Goal: Task Accomplishment & Management: Manage account settings

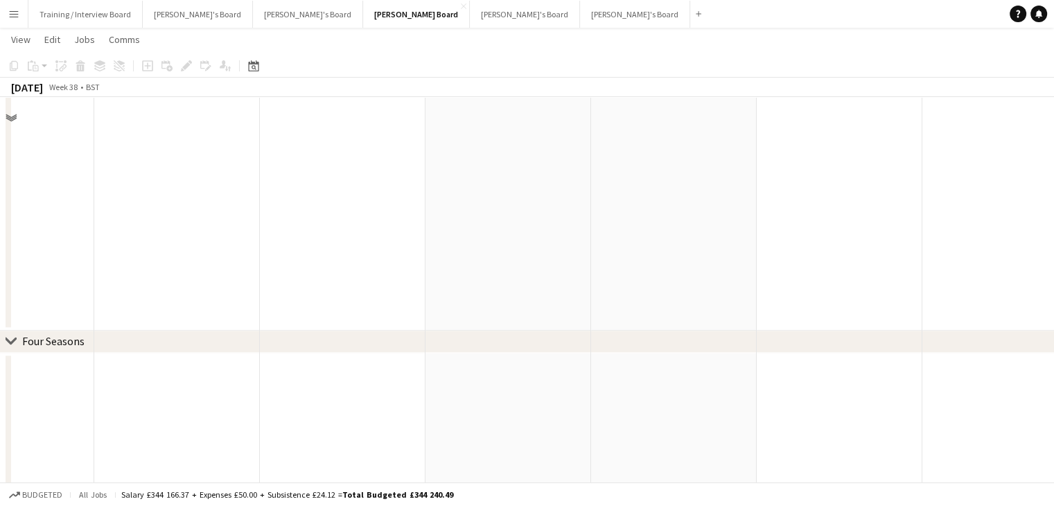
scroll to position [1114, 0]
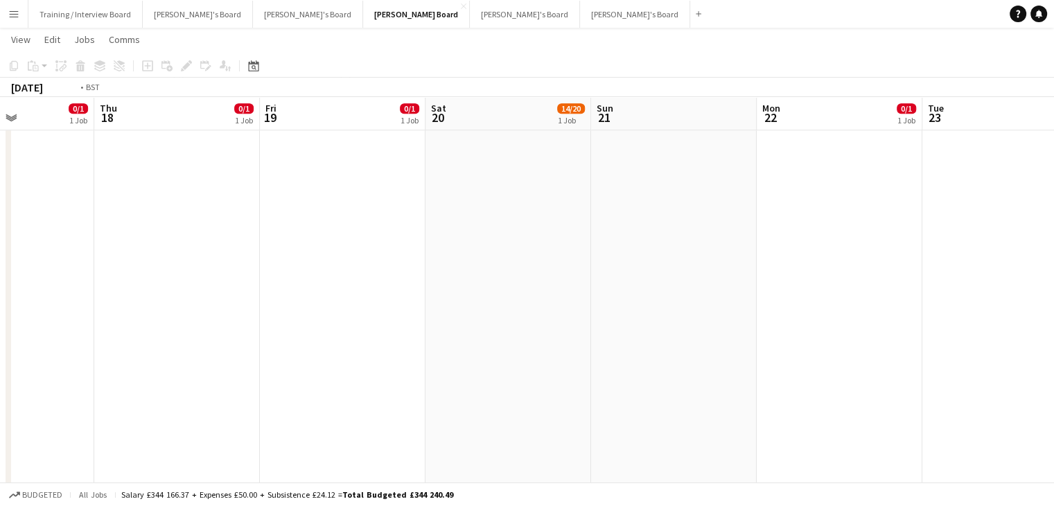
drag, startPoint x: 571, startPoint y: 122, endPoint x: 186, endPoint y: 123, distance: 384.1
click at [729, 122] on app-calendar-viewport "Sun 14 121/155 8 Jobs Mon 15 0/1 1 Job Tue 16 0/1 1 Job Wed 17 0/1 1 Job Thu 18…" at bounding box center [527, 339] width 1054 height 2799
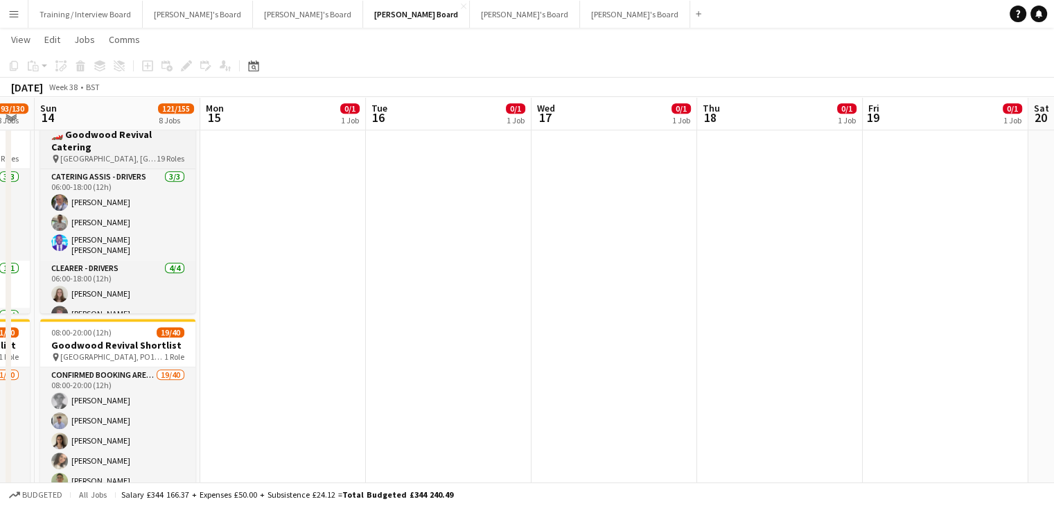
drag, startPoint x: 248, startPoint y: 135, endPoint x: 534, endPoint y: 132, distance: 285.6
click at [735, 137] on app-calendar-viewport "Fri 12 90/127 6 Jobs Sat 13 93/130 8 Jobs Sun 14 121/155 8 Jobs Mon 15 0/1 1 Jo…" at bounding box center [527, 339] width 1054 height 2799
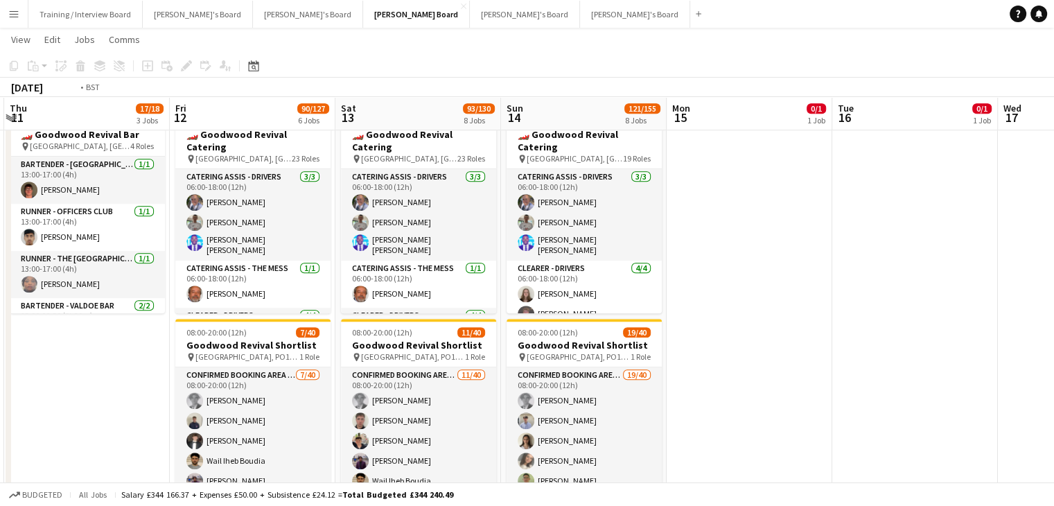
drag, startPoint x: 831, startPoint y: 121, endPoint x: 467, endPoint y: 118, distance: 364.7
click at [781, 121] on app-calendar-viewport "Tue 9 0/1 1 Job Wed 10 0/1 1 Job Thu 11 17/18 3 Jobs Fri 12 90/127 6 Jobs Sat 1…" at bounding box center [527, 339] width 1054 height 2799
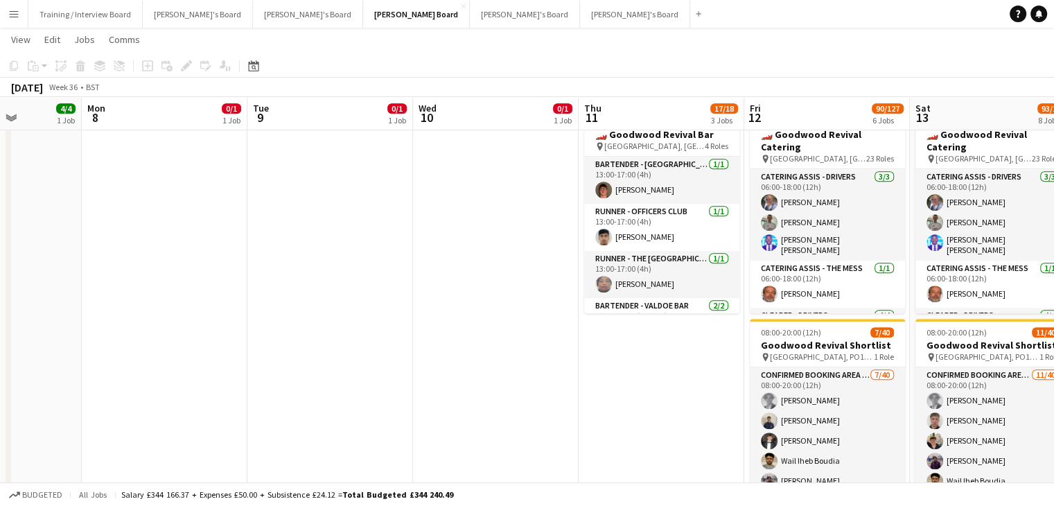
drag, startPoint x: 362, startPoint y: 121, endPoint x: 817, endPoint y: 124, distance: 454.8
click at [818, 124] on app-calendar-viewport "Fri 5 2/3 2 Jobs Sat 6 18/22 7 Jobs Sun 7 4/4 1 Job Mon 8 0/1 1 Job Tue 9 0/1 1…" at bounding box center [527, 339] width 1054 height 2799
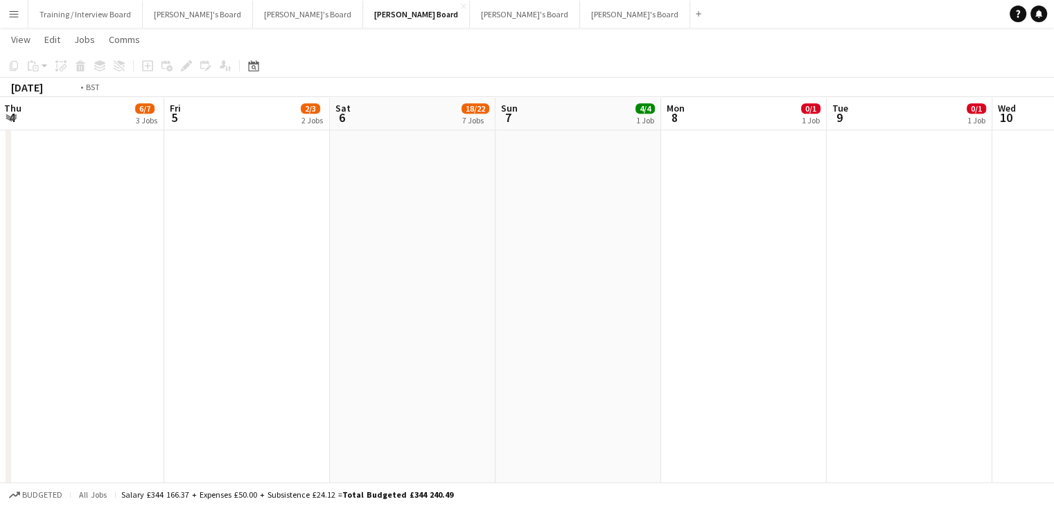
drag, startPoint x: 218, startPoint y: 117, endPoint x: 914, endPoint y: 131, distance: 696.2
click at [933, 131] on app-calendar-viewport "Tue 2 2/3 3 Jobs Wed 3 2/3 3 Jobs Thu 4 6/7 3 Jobs Fri 5 2/3 2 Jobs Sat 6 18/22…" at bounding box center [527, 339] width 1054 height 2799
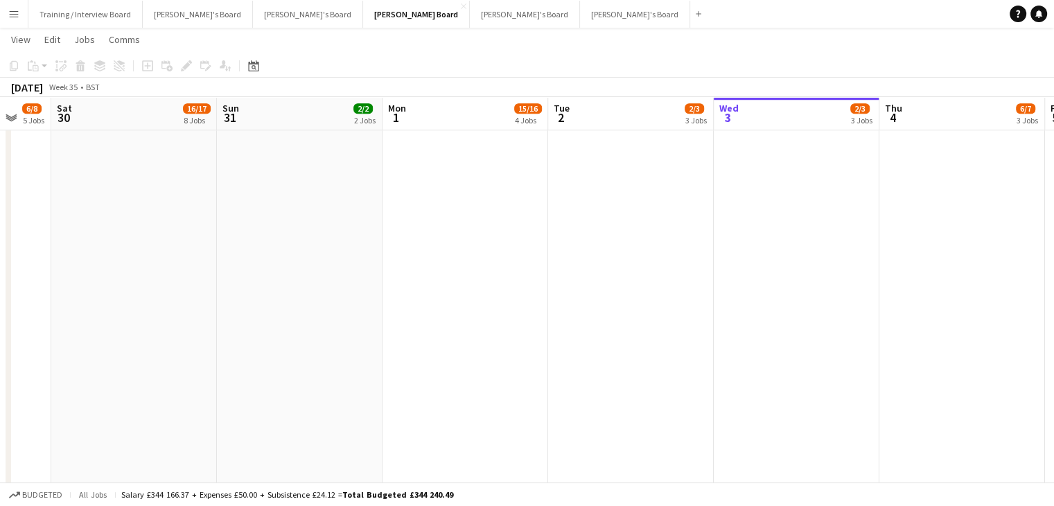
drag, startPoint x: 594, startPoint y: 137, endPoint x: 562, endPoint y: 134, distance: 32.7
click at [749, 137] on app-calendar-viewport "Wed 27 4/4 2 Jobs Thu 28 2/2 2 Jobs Fri 29 6/8 5 Jobs Sat 30 16/17 8 Jobs Sun 3…" at bounding box center [527, 339] width 1054 height 2799
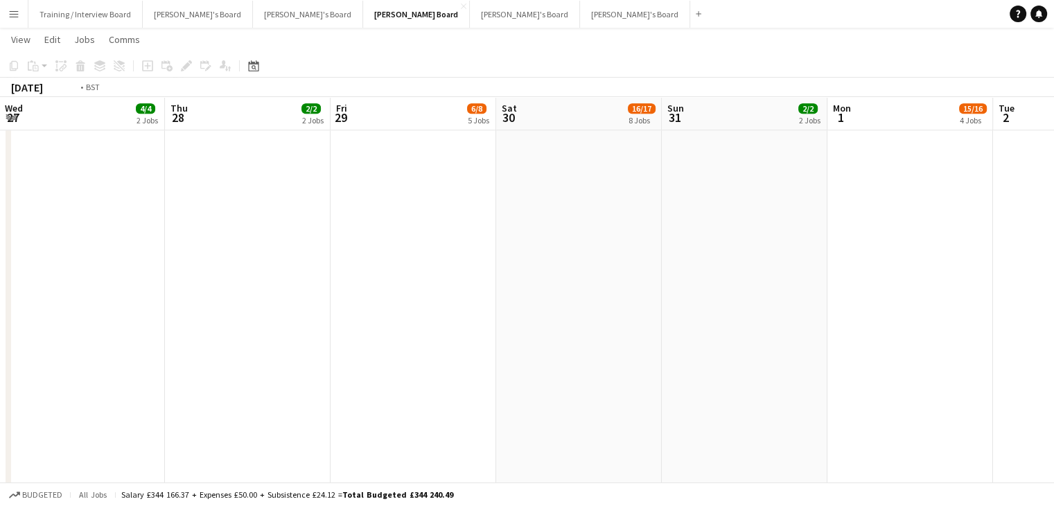
drag, startPoint x: 19, startPoint y: 131, endPoint x: 477, endPoint y: 116, distance: 458.5
click at [872, 125] on app-calendar-viewport "Tue 26 2/2 2 Jobs Wed 27 4/4 2 Jobs Thu 28 2/2 2 Jobs Fri 29 6/8 5 Jobs Sat 30 …" at bounding box center [527, 339] width 1054 height 2799
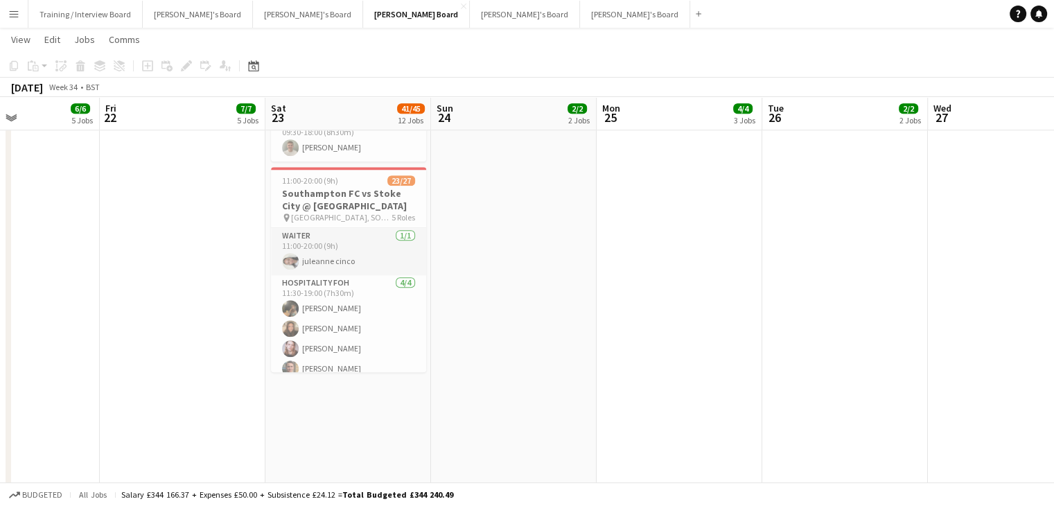
click at [466, 148] on app-calendar-viewport "Tue 19 Wed 20 3/3 3 Jobs Thu 21 6/6 5 Jobs Fri 22 7/7 5 Jobs Sat 23 41/45 12 Jo…" at bounding box center [527, 409] width 1054 height 2939
drag, startPoint x: 283, startPoint y: 140, endPoint x: 272, endPoint y: 137, distance: 11.0
click at [148, 140] on app-calendar-viewport "Tue 19 Wed 20 3/3 3 Jobs Thu 21 6/6 5 Jobs Fri 22 7/7 5 Jobs Sat 23 41/45 12 Jo…" at bounding box center [527, 409] width 1054 height 2939
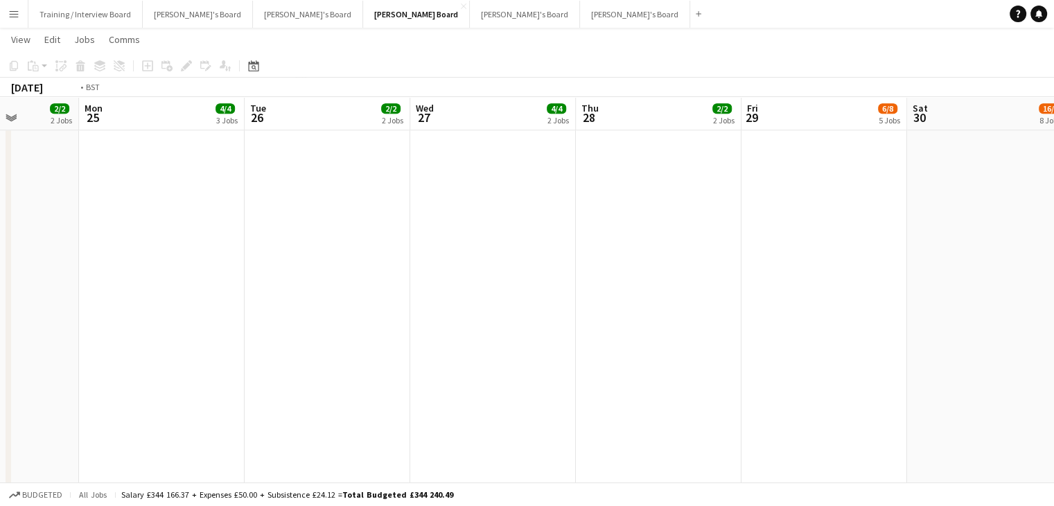
drag, startPoint x: 871, startPoint y: 120, endPoint x: 297, endPoint y: 130, distance: 574.1
click at [295, 130] on app-calendar-viewport "Thu 21 6/6 5 Jobs Fri 22 7/7 5 Jobs Sat 23 41/45 12 Jobs Sun 24 2/2 2 Jobs Mon …" at bounding box center [527, 409] width 1054 height 2939
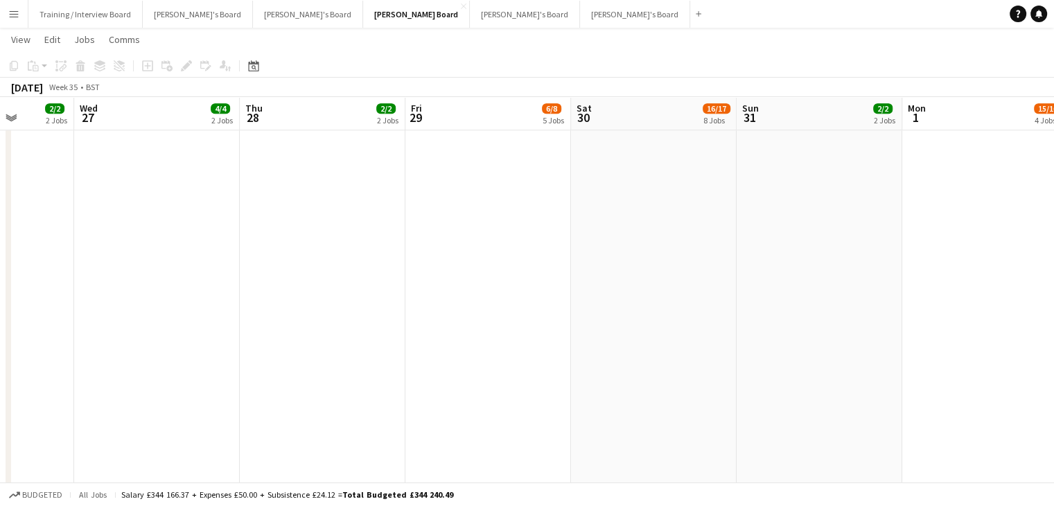
scroll to position [0, 516]
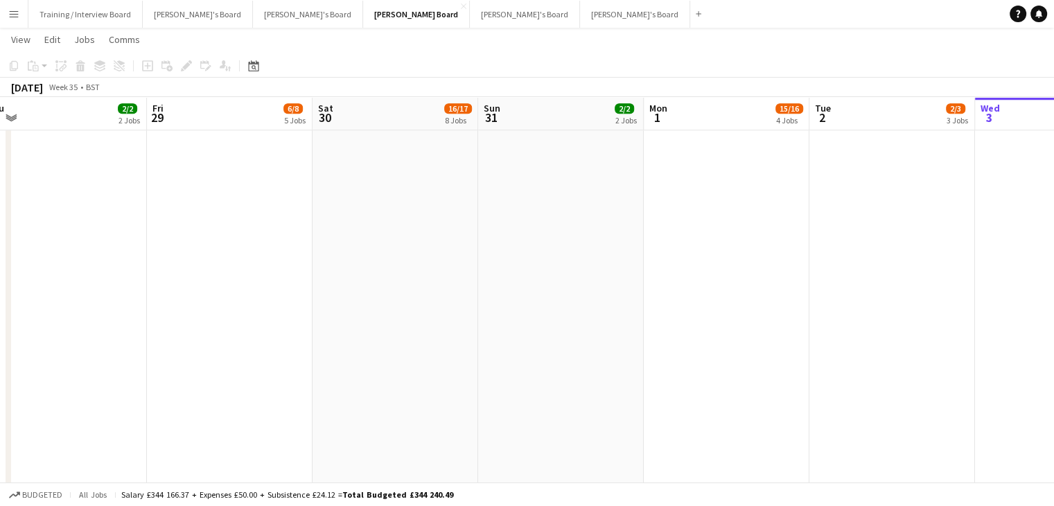
drag, startPoint x: 916, startPoint y: 117, endPoint x: 657, endPoint y: 119, distance: 258.6
click at [657, 119] on app-calendar-viewport "Mon 25 4/4 3 Jobs Tue 26 2/2 2 Jobs Wed 27 4/4 2 Jobs Thu 28 2/2 2 Jobs Fri 29 …" at bounding box center [527, 409] width 1054 height 2939
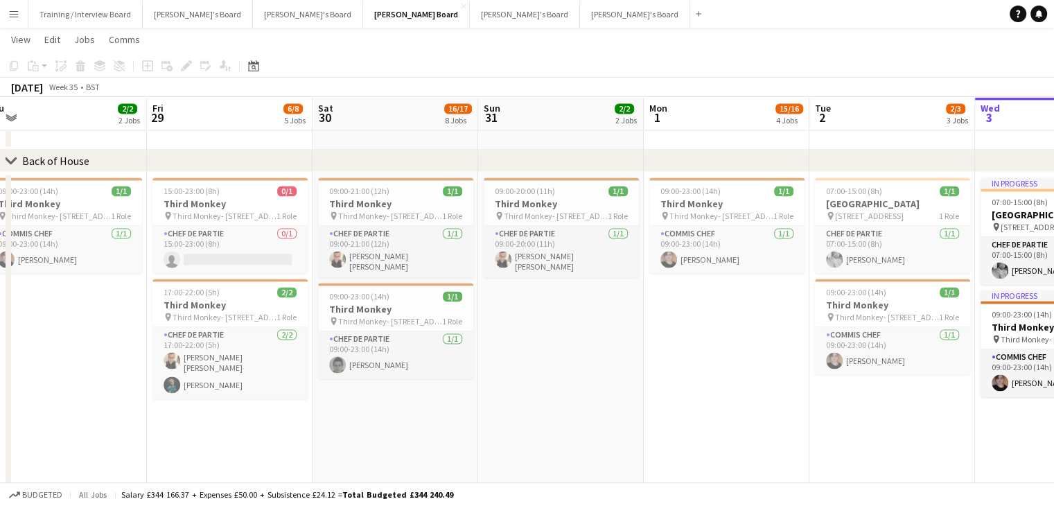
scroll to position [0, 396]
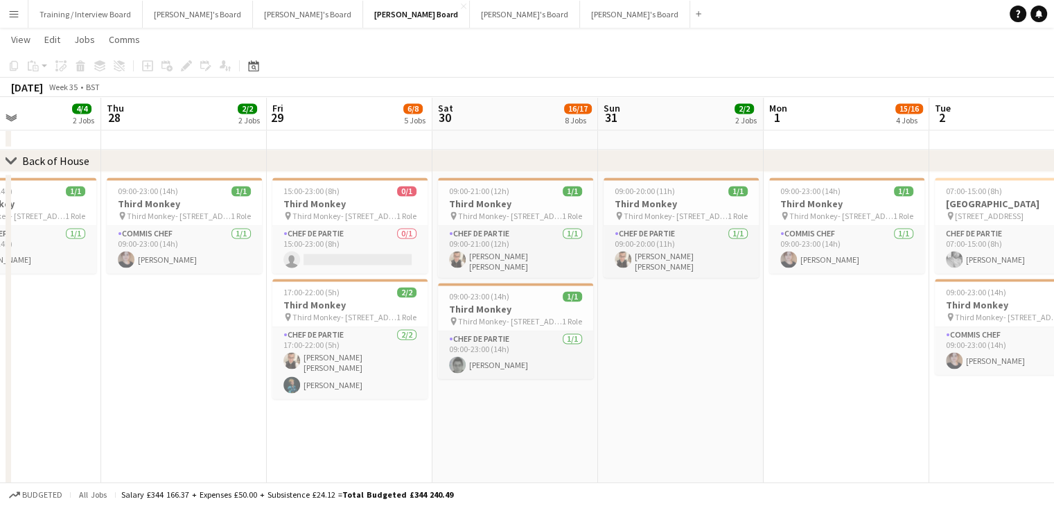
drag, startPoint x: 389, startPoint y: 119, endPoint x: 510, endPoint y: 123, distance: 120.7
click at [177, 197] on app-job-card "09:00-23:00 (14h) 1/1 Third Monkey pin Third Monkey- 46 South St 1 Role Commis …" at bounding box center [184, 225] width 155 height 96
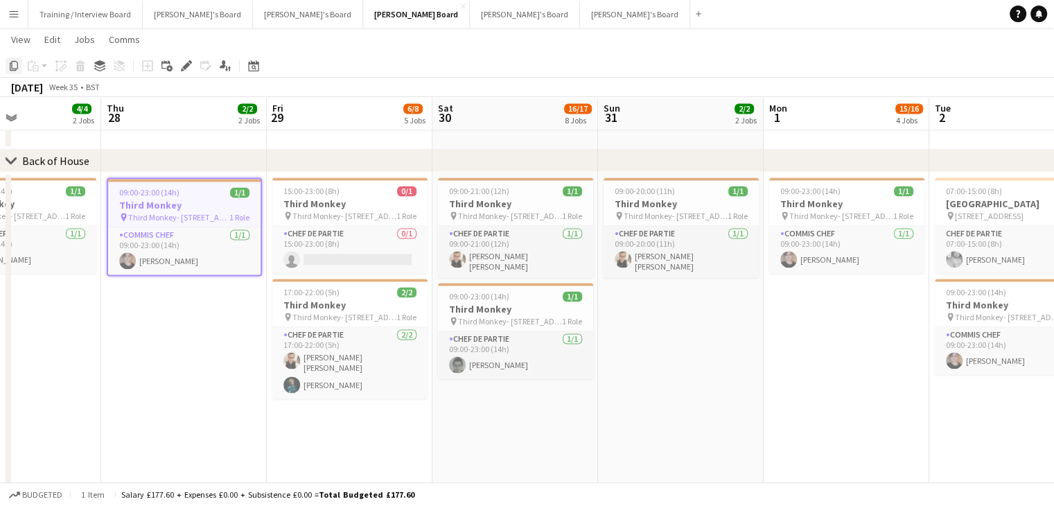
click at [17, 67] on icon at bounding box center [14, 66] width 8 height 10
click at [660, 315] on app-date-cell "09:00-20:00 (11h) 1/1 Third Monkey pin Third Monkey- 46 South St 1 Role Chef de…" at bounding box center [681, 376] width 166 height 408
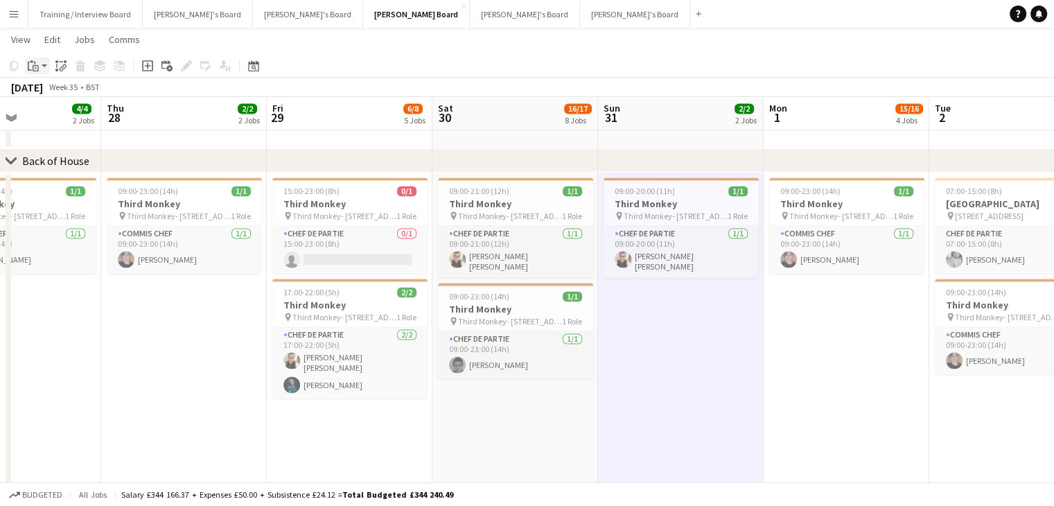
click at [42, 70] on app-action-btn "Paste" at bounding box center [37, 66] width 25 height 17
click at [64, 110] on link "Paste with crew Ctrl+Shift+V" at bounding box center [102, 116] width 130 height 12
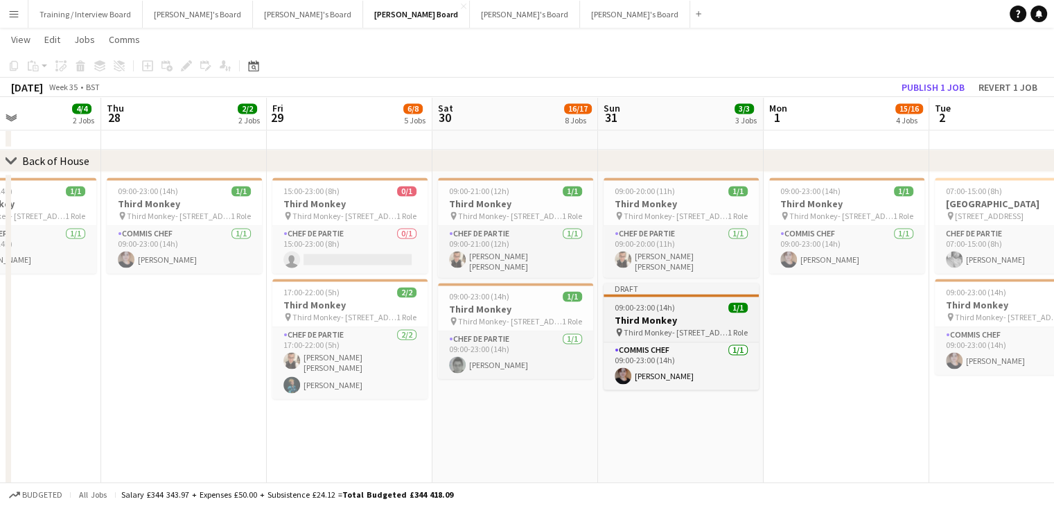
click at [688, 323] on h3 "Third Monkey" at bounding box center [681, 320] width 155 height 12
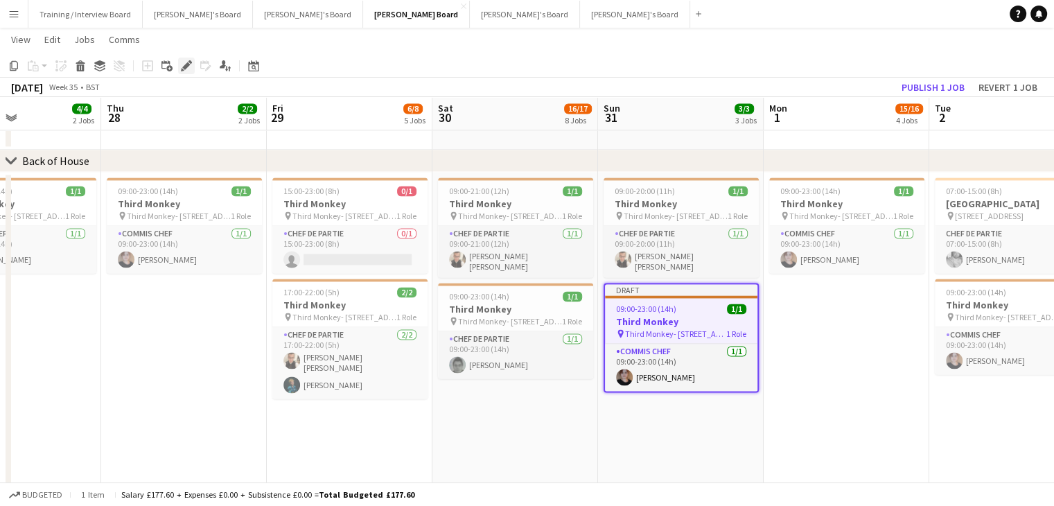
click at [192, 69] on div "Edit" at bounding box center [186, 66] width 17 height 17
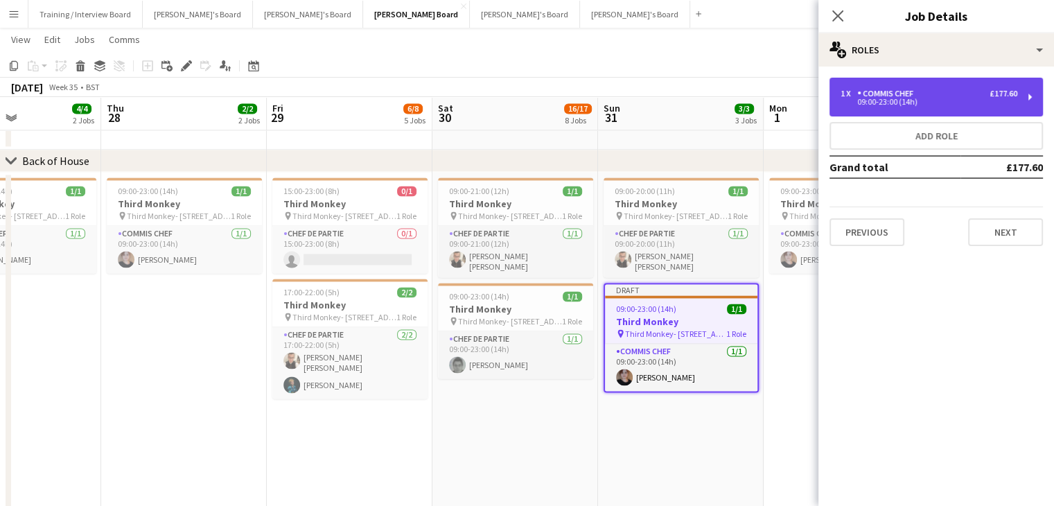
click at [889, 94] on div "Commis Chef" at bounding box center [889, 94] width 62 height 10
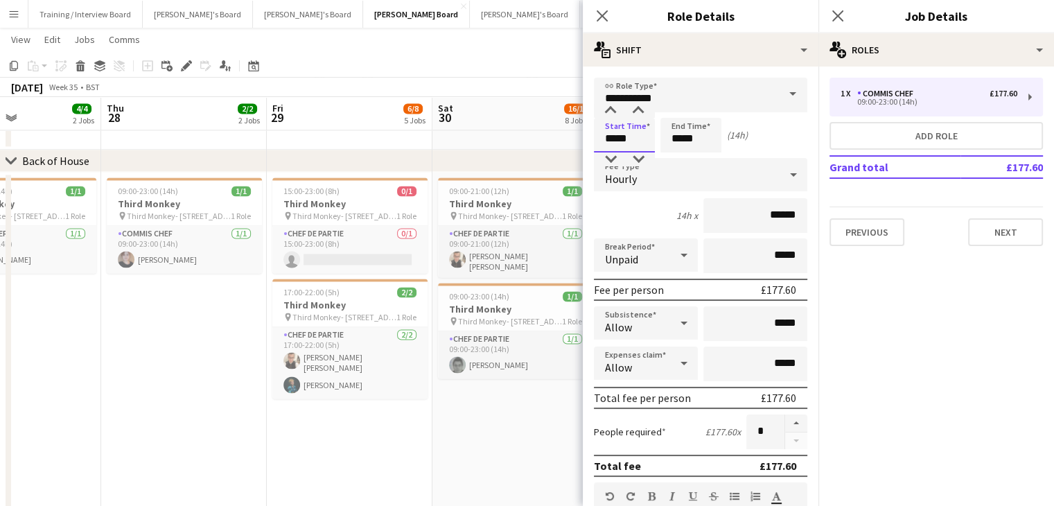
click at [635, 139] on input "*****" at bounding box center [624, 135] width 61 height 35
type input "*****"
click at [679, 138] on input "*****" at bounding box center [691, 135] width 61 height 35
type input "*****"
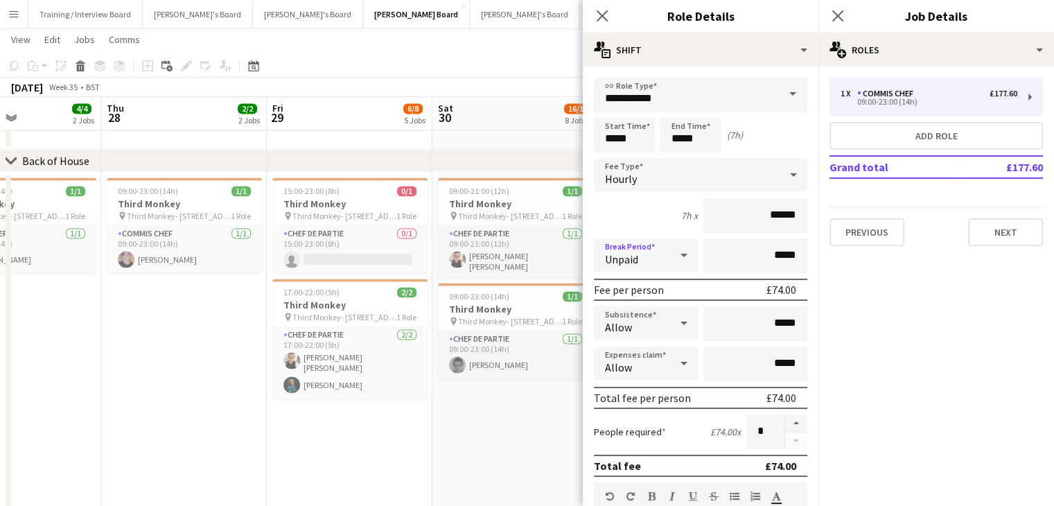
click at [679, 258] on icon at bounding box center [684, 255] width 17 height 28
click at [635, 329] on span "Unpaid" at bounding box center [643, 328] width 76 height 13
drag, startPoint x: 780, startPoint y: 253, endPoint x: 751, endPoint y: 256, distance: 29.2
click at [751, 256] on input "*****" at bounding box center [756, 255] width 104 height 35
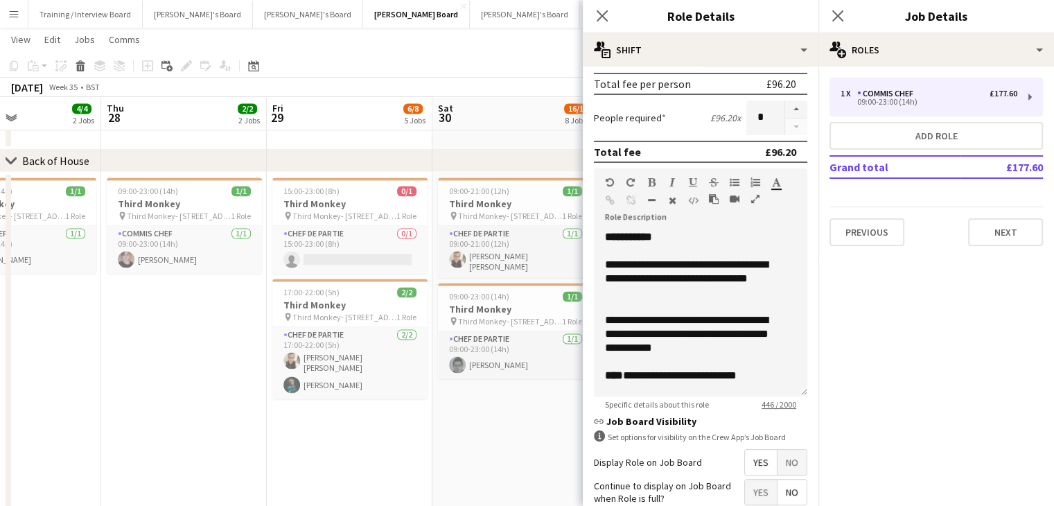
scroll to position [430, 0]
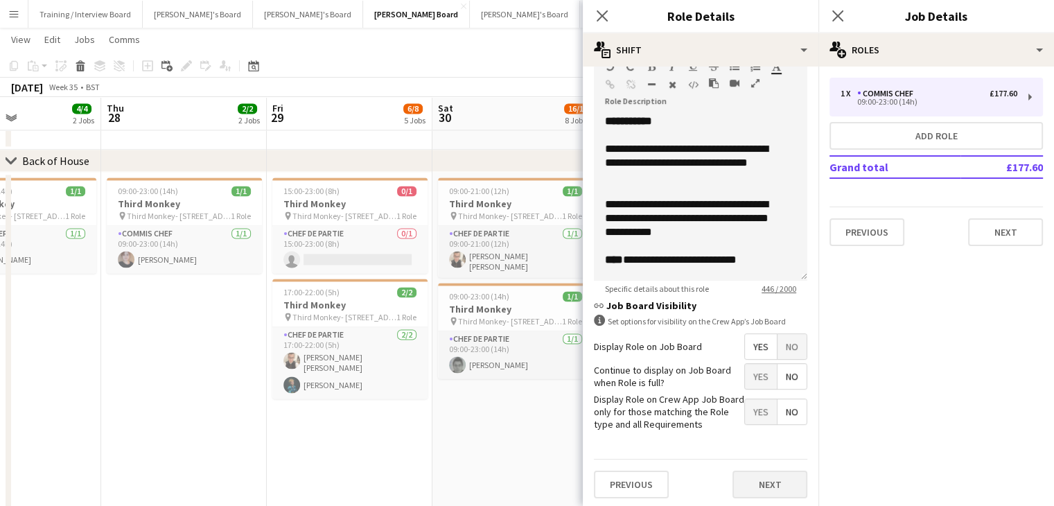
type input "****"
click at [770, 478] on button "Next" at bounding box center [770, 485] width 75 height 28
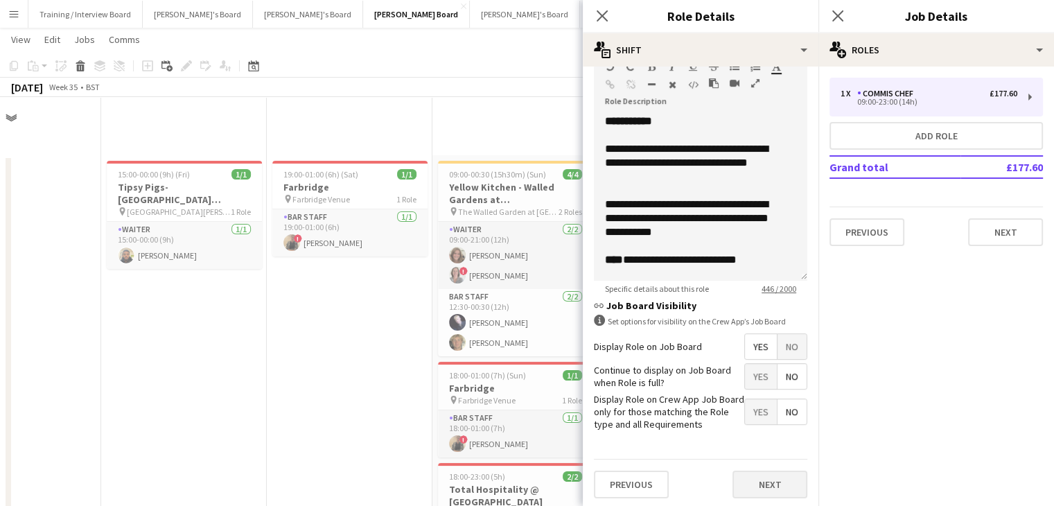
scroll to position [0, 0]
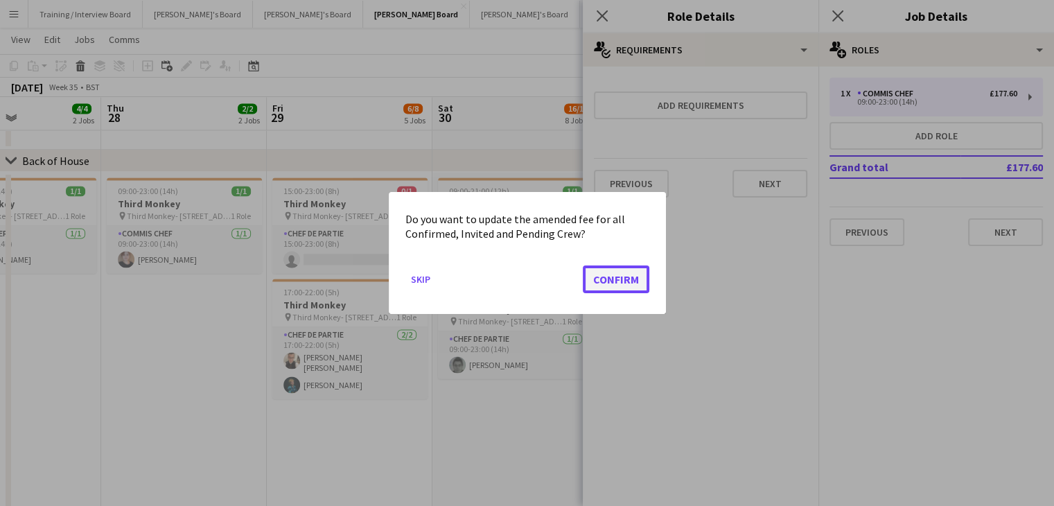
click at [614, 277] on button "Confirm" at bounding box center [616, 280] width 67 height 28
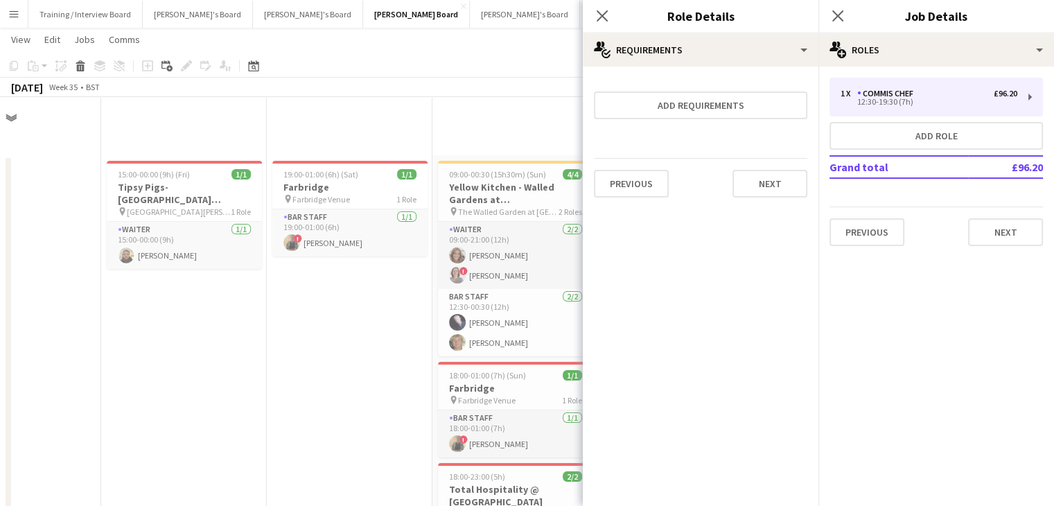
scroll to position [2010, 0]
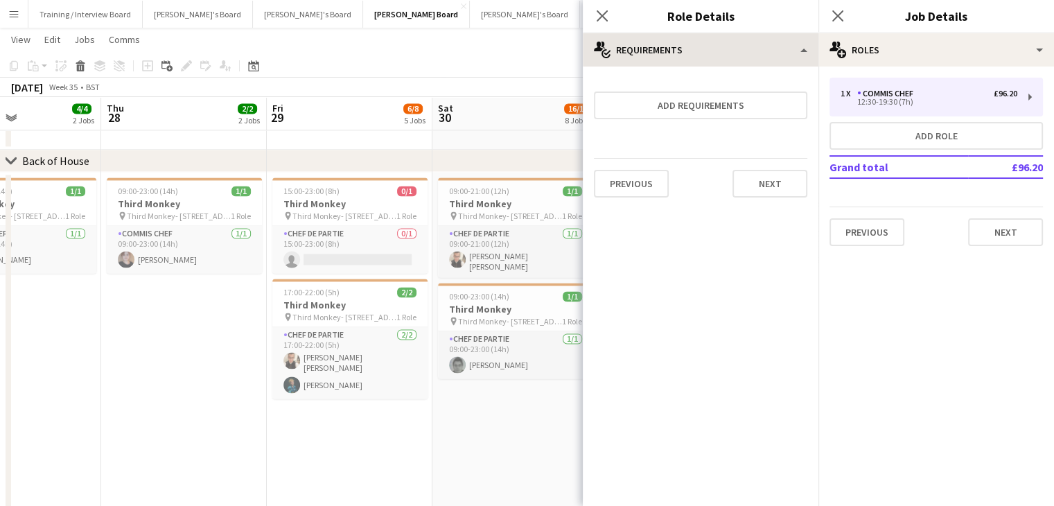
drag, startPoint x: 515, startPoint y: 66, endPoint x: 709, endPoint y: 58, distance: 194.3
click at [521, 67] on app-toolbar "Copy Paste Paste Ctrl+V Paste with crew Ctrl+Shift+V Paste linked Job [GEOGRAPH…" at bounding box center [527, 66] width 1054 height 24
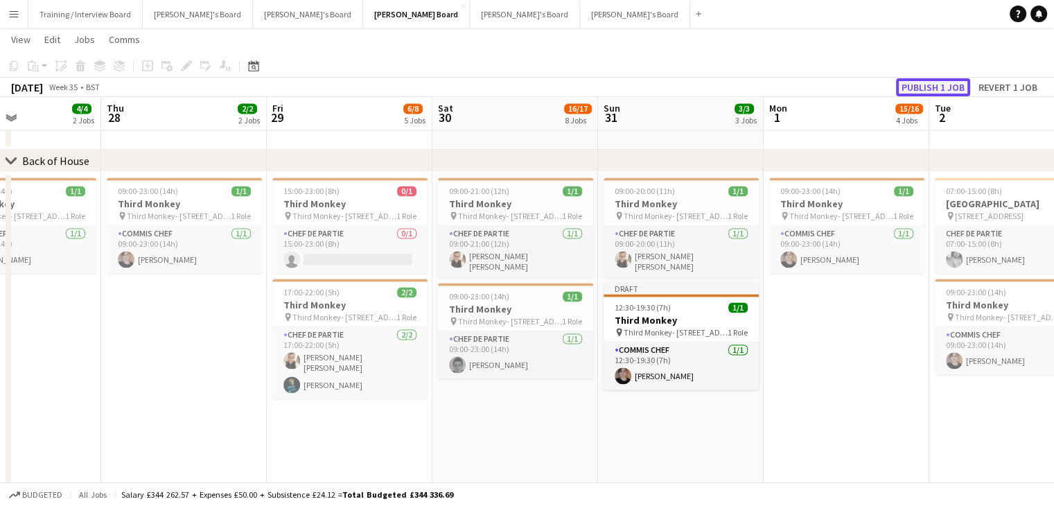
click at [928, 87] on button "Publish 1 job" at bounding box center [933, 87] width 74 height 18
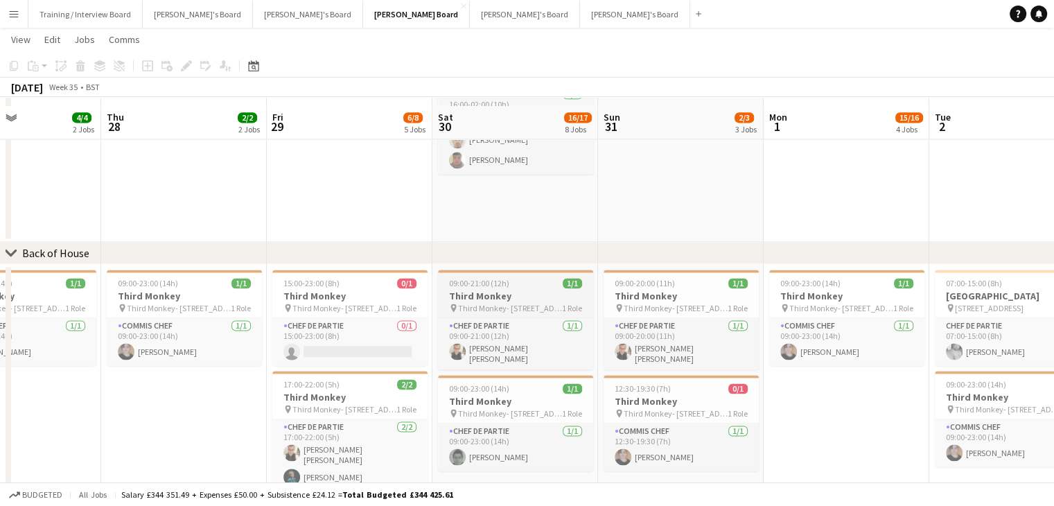
scroll to position [1941, 0]
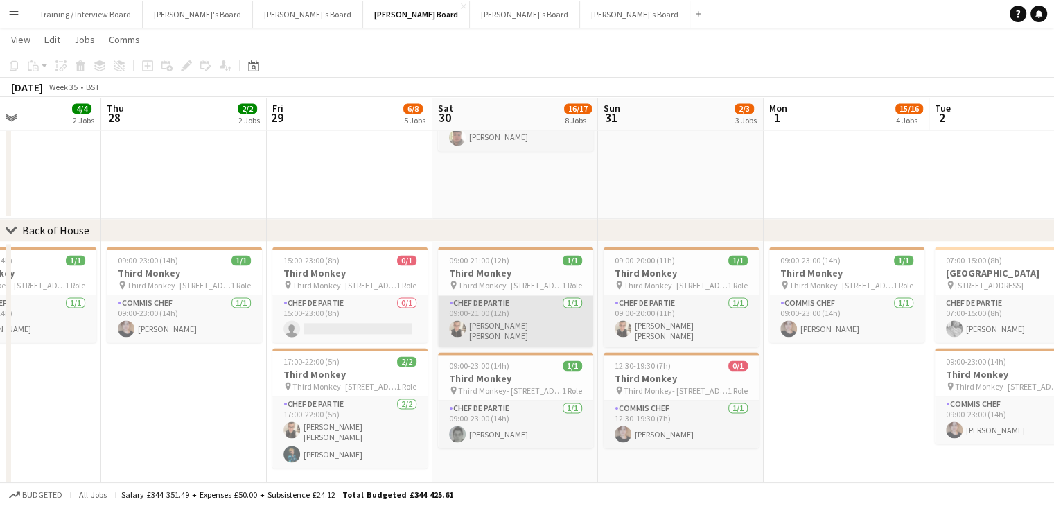
click at [530, 336] on app-card-role "Chef de Partie [DATE] 09:00-21:00 (12h) [PERSON_NAME] [PERSON_NAME]" at bounding box center [515, 320] width 155 height 51
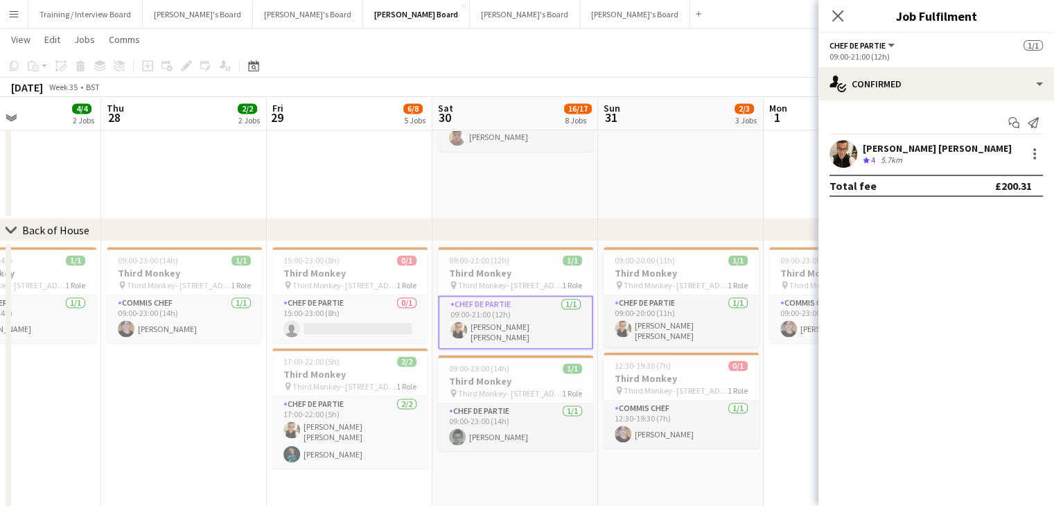
click at [910, 151] on div "[PERSON_NAME] [PERSON_NAME]" at bounding box center [937, 148] width 149 height 12
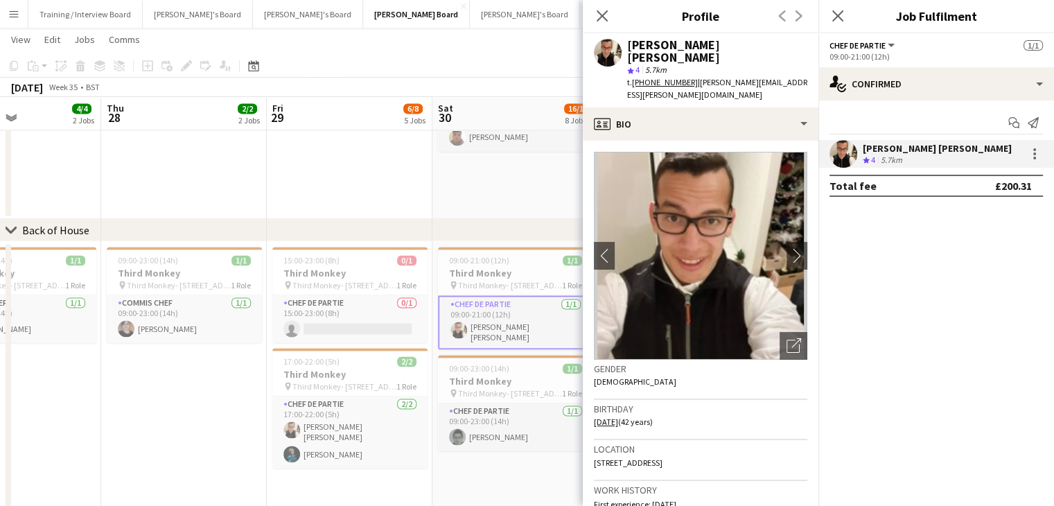
click at [910, 151] on div "[PERSON_NAME] [PERSON_NAME]" at bounding box center [937, 148] width 149 height 12
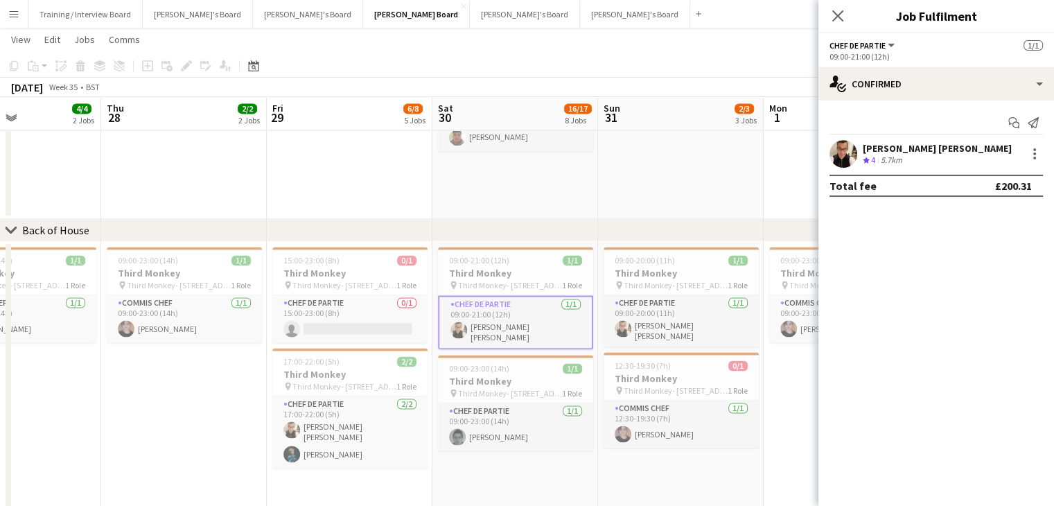
click at [686, 76] on app-toolbar "Copy Paste Paste Ctrl+V Paste with crew Ctrl+Shift+V Paste linked Job [GEOGRAPH…" at bounding box center [527, 66] width 1054 height 24
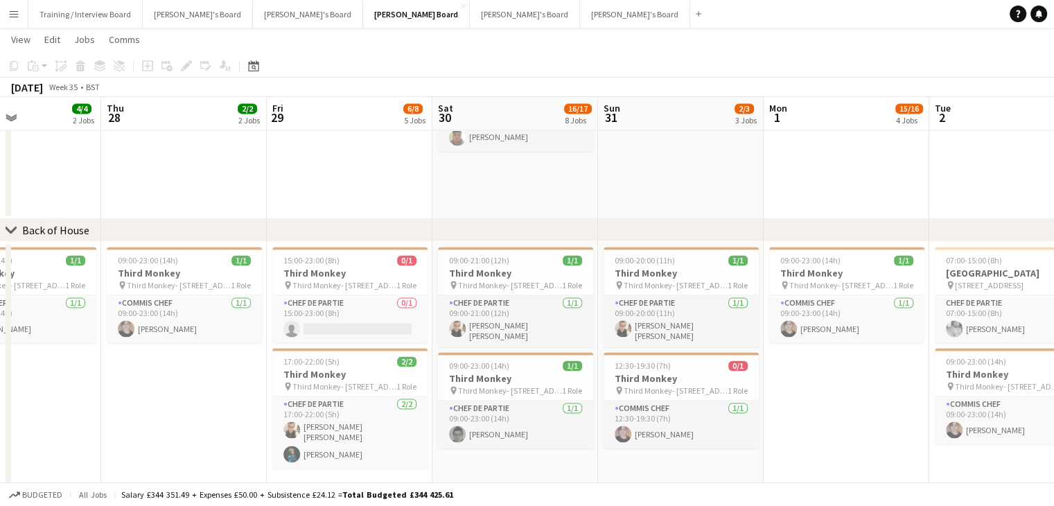
click at [12, 19] on app-icon "Menu" at bounding box center [13, 13] width 11 height 11
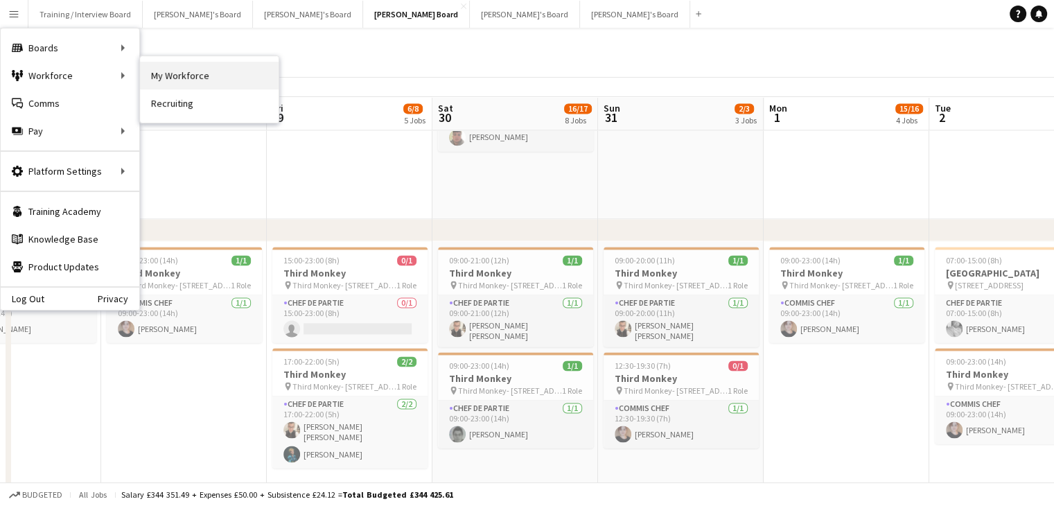
click at [216, 76] on link "My Workforce" at bounding box center [209, 76] width 139 height 28
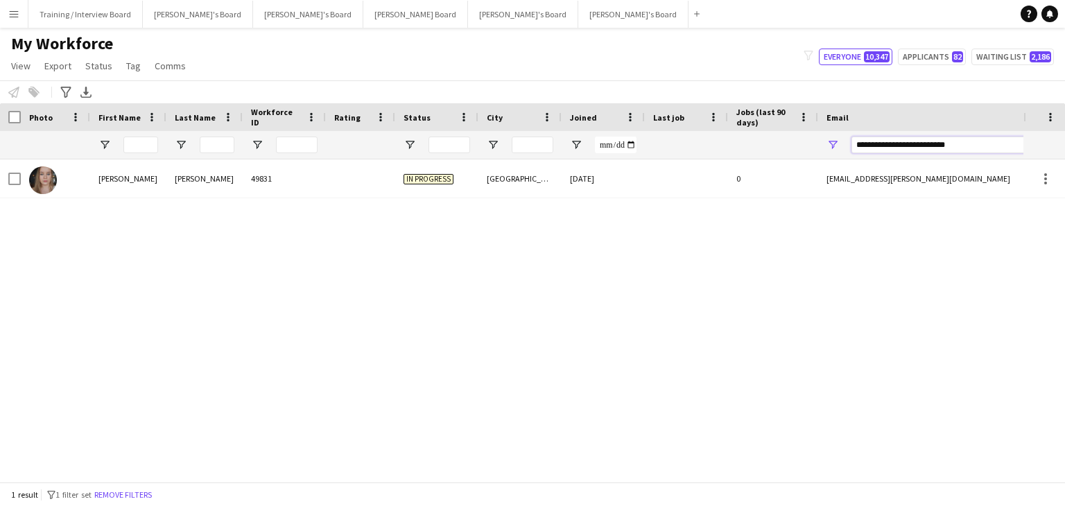
drag, startPoint x: 989, startPoint y: 150, endPoint x: 818, endPoint y: 155, distance: 170.6
click at [818, 155] on div "**********" at bounding box center [956, 145] width 277 height 28
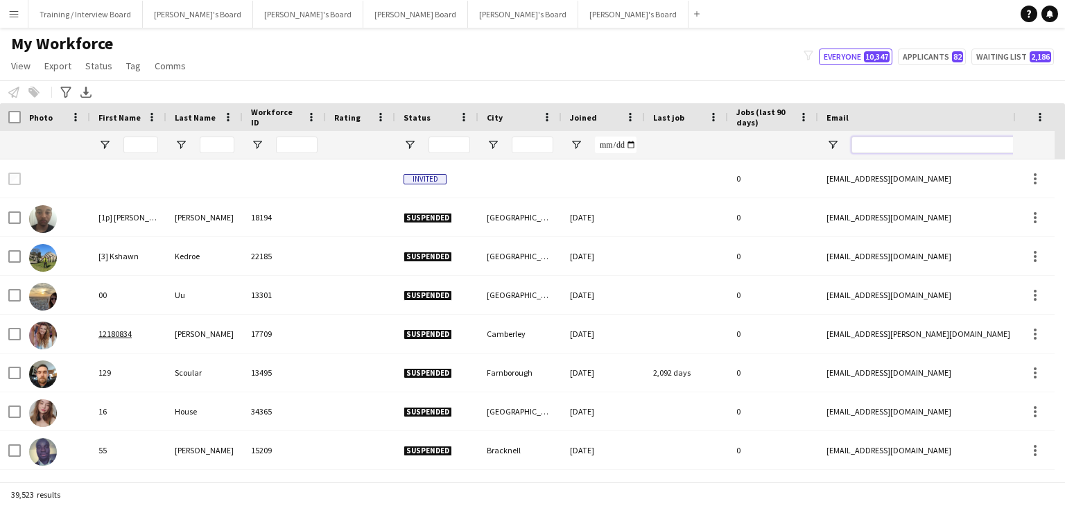
paste input "**********"
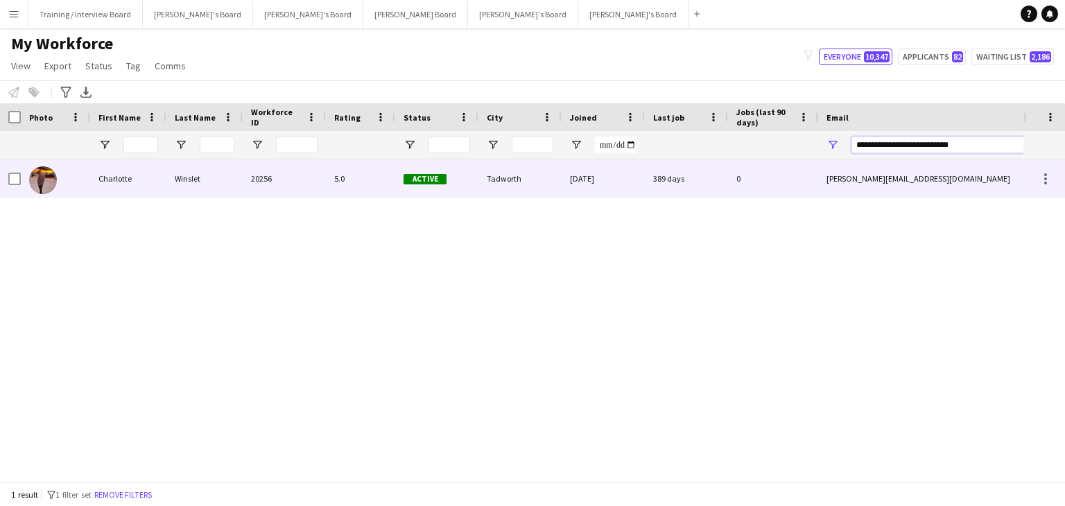
type input "**********"
click at [473, 182] on div "Active" at bounding box center [436, 178] width 83 height 38
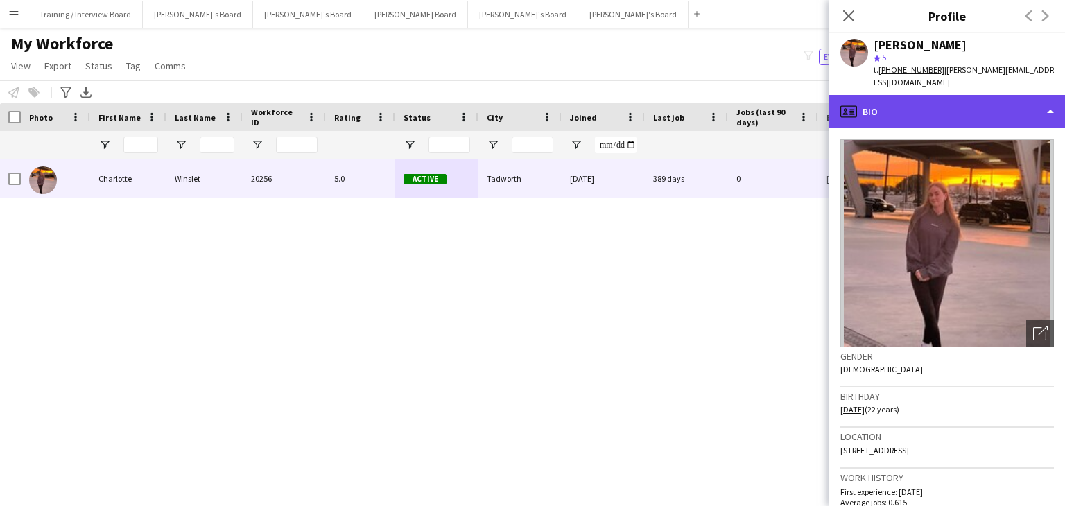
click at [935, 104] on div "profile Bio" at bounding box center [947, 111] width 236 height 33
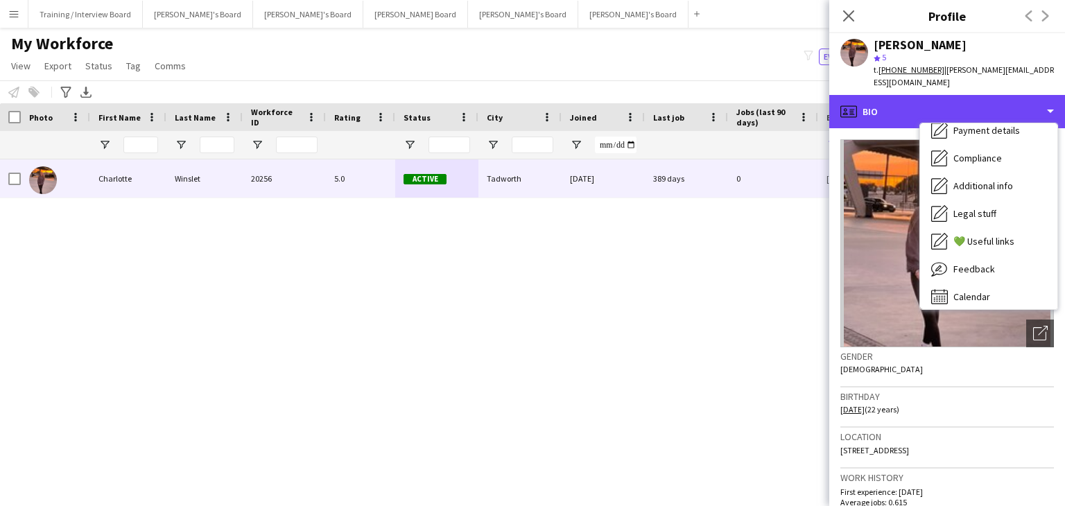
scroll to position [186, 0]
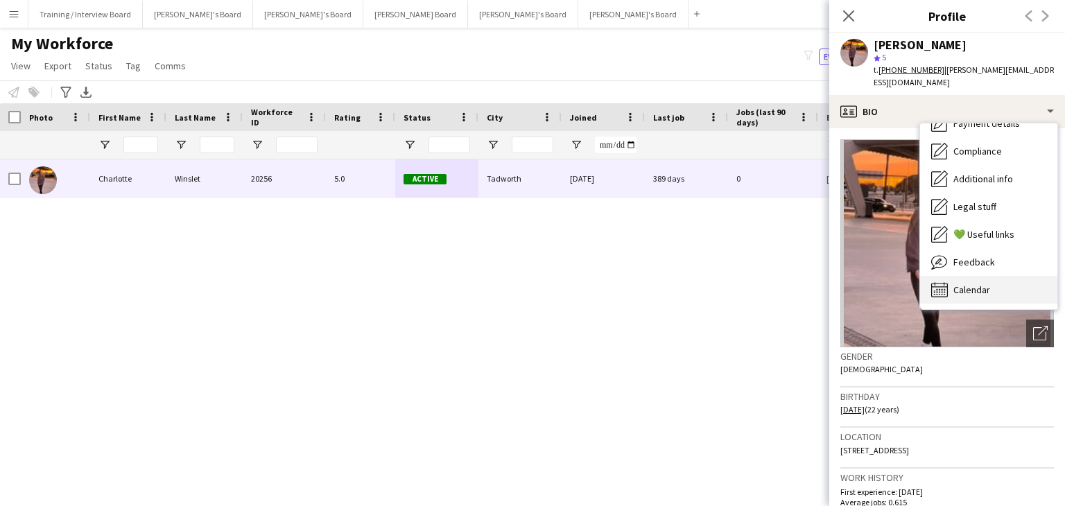
click at [1000, 276] on div "Calendar Calendar" at bounding box center [988, 290] width 137 height 28
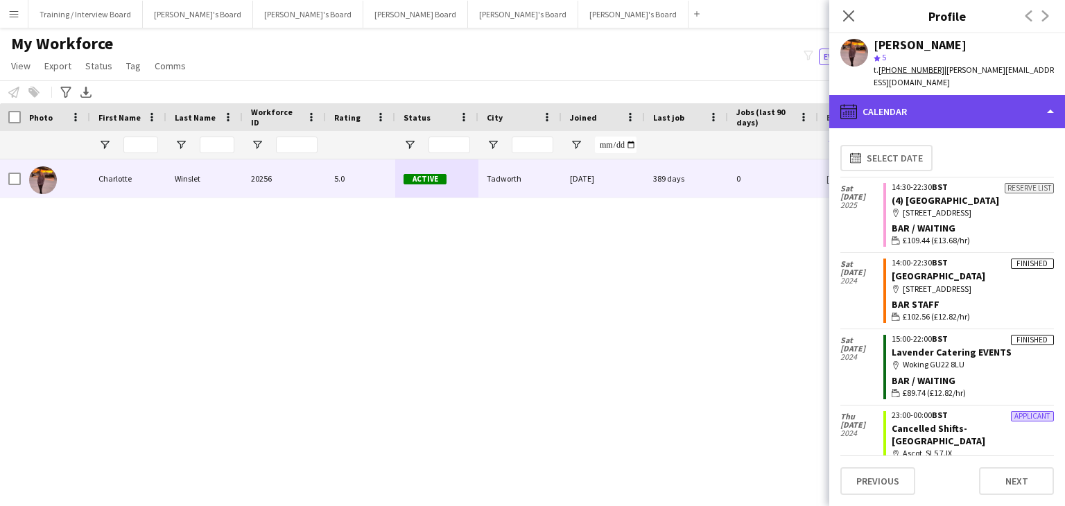
click at [975, 102] on div "calendar-full Calendar" at bounding box center [947, 111] width 236 height 33
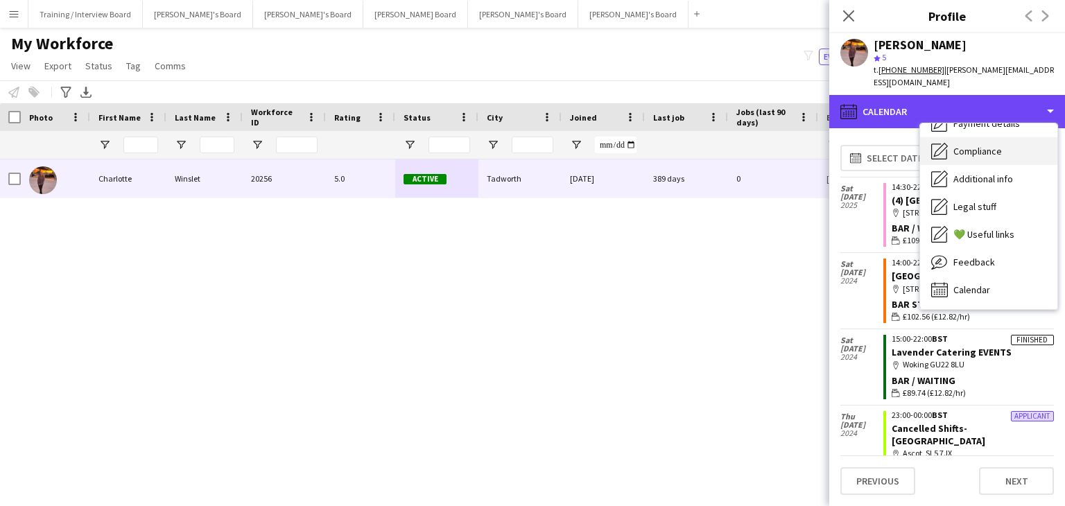
scroll to position [0, 0]
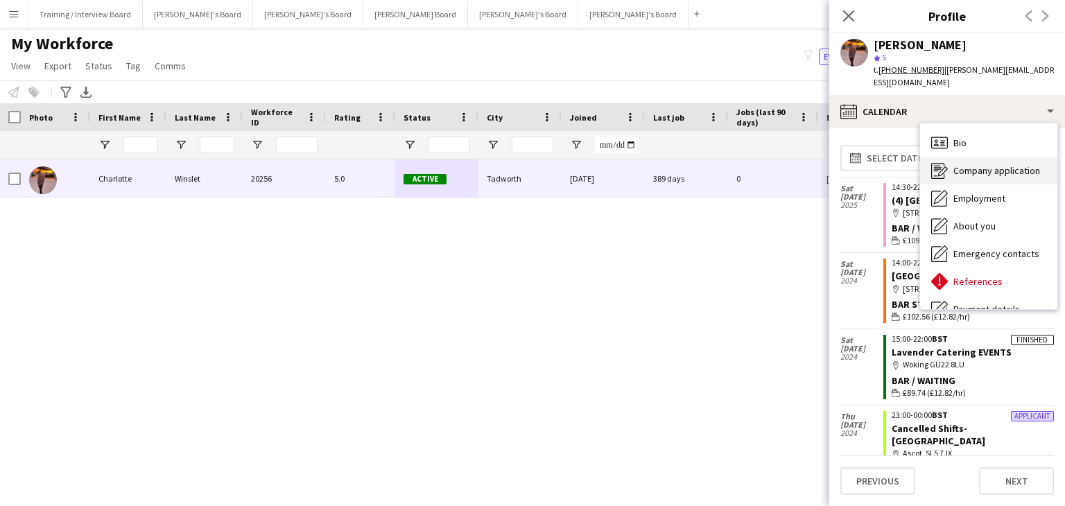
click at [998, 164] on span "Company application" at bounding box center [996, 170] width 87 height 12
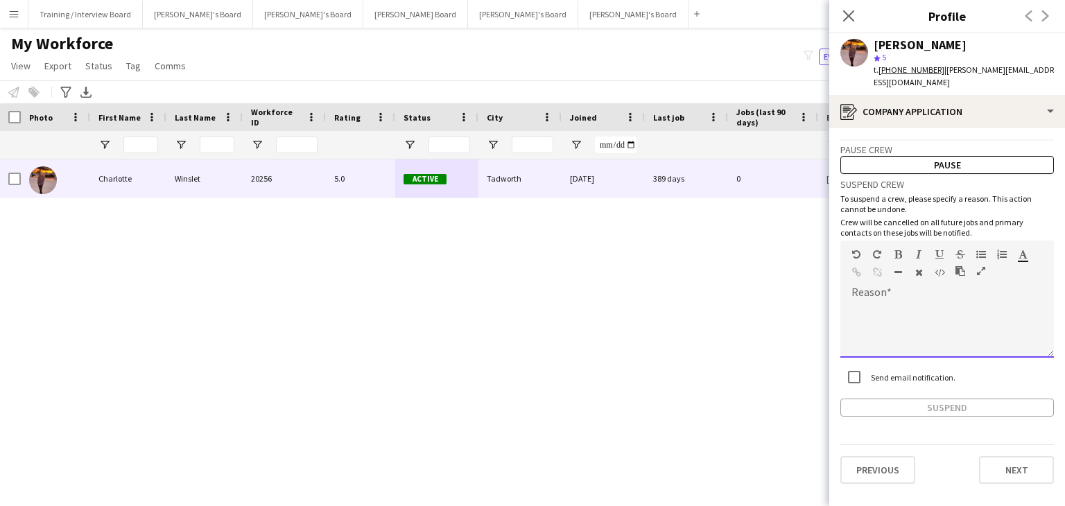
click at [882, 267] on div at bounding box center [882, 275] width 62 height 17
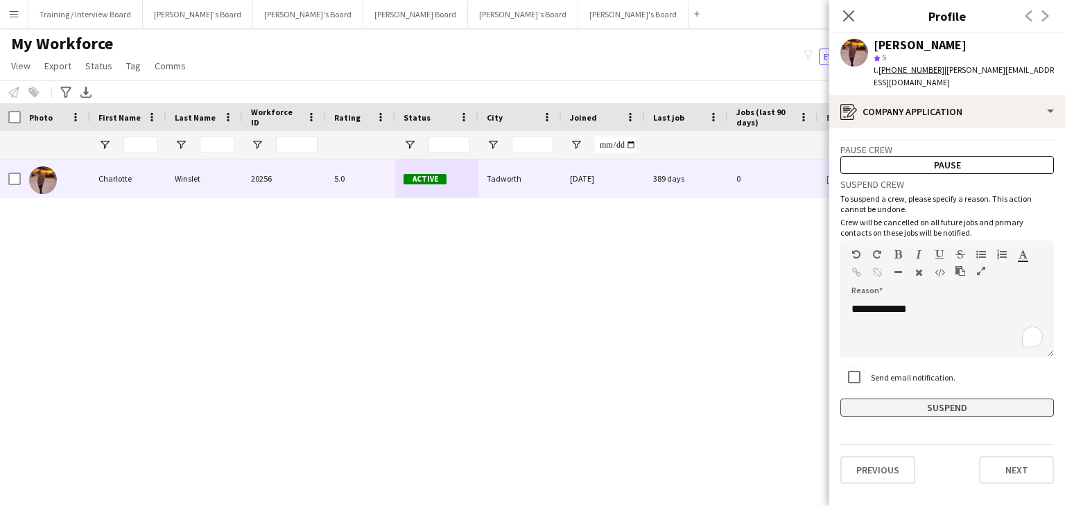
click at [907, 400] on button "Suspend" at bounding box center [947, 408] width 214 height 18
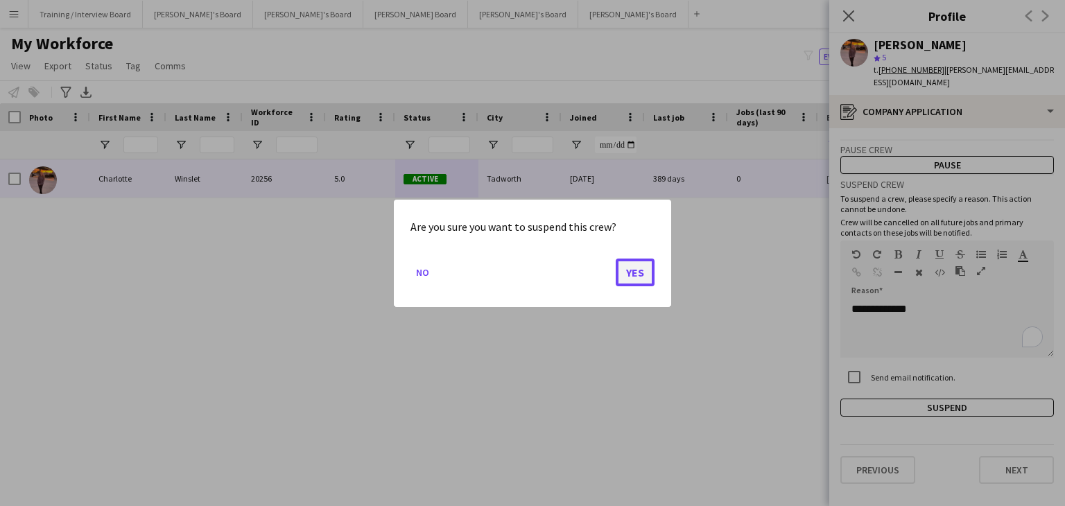
click at [631, 272] on button "Yes" at bounding box center [635, 272] width 39 height 28
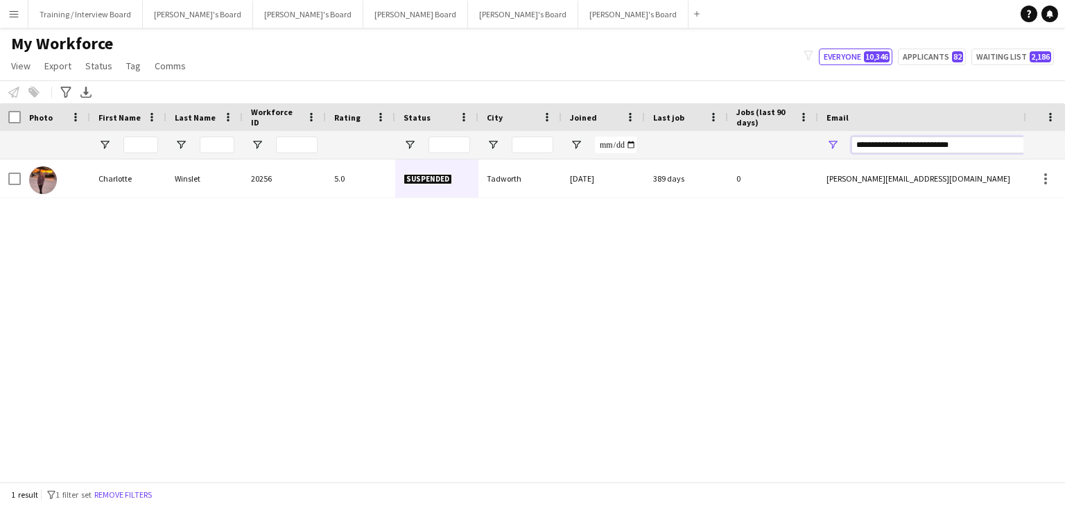
drag, startPoint x: 839, startPoint y: 148, endPoint x: 753, endPoint y: 148, distance: 86.0
click at [753, 148] on div at bounding box center [751, 145] width 1503 height 28
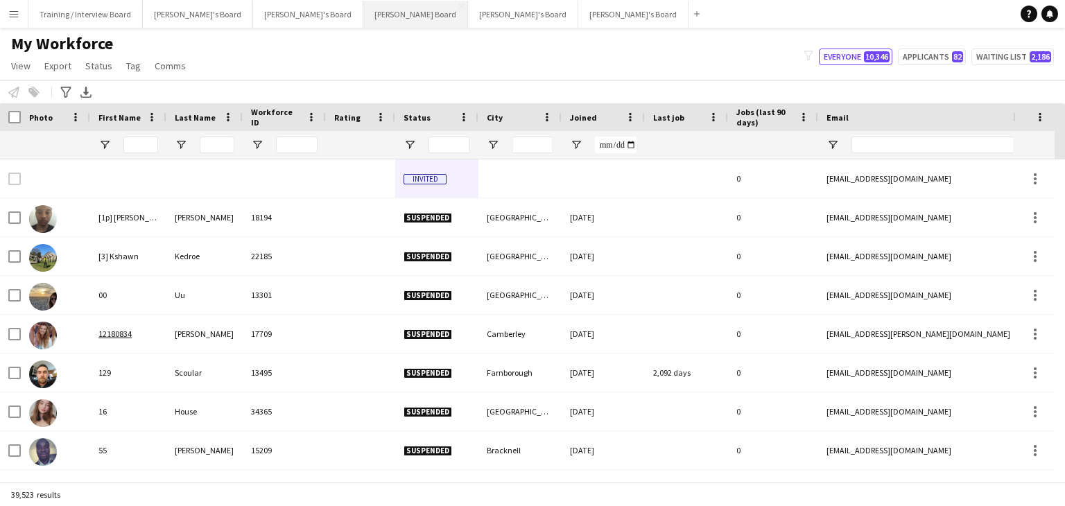
click at [363, 15] on button "[PERSON_NAME] Board Close" at bounding box center [415, 14] width 105 height 27
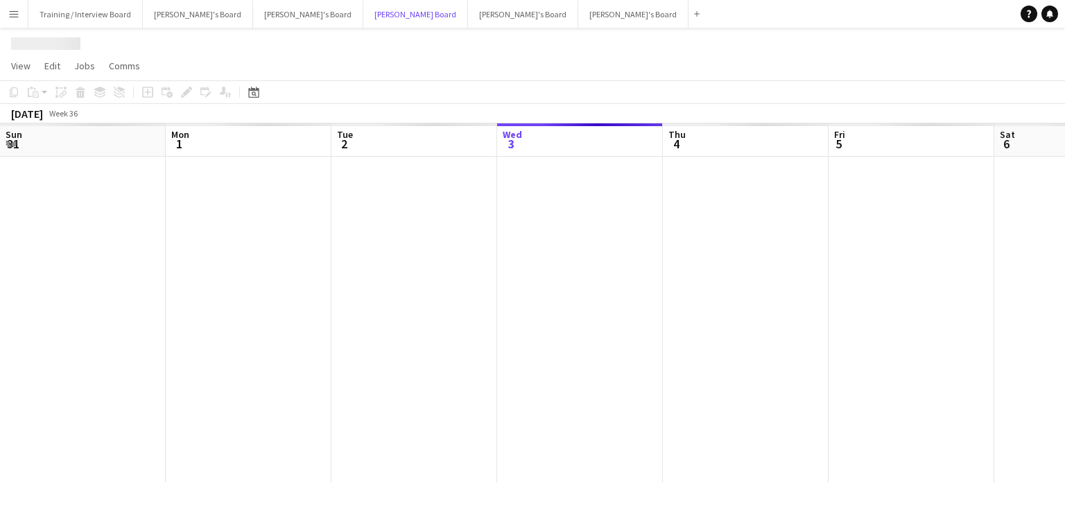
scroll to position [0, 331]
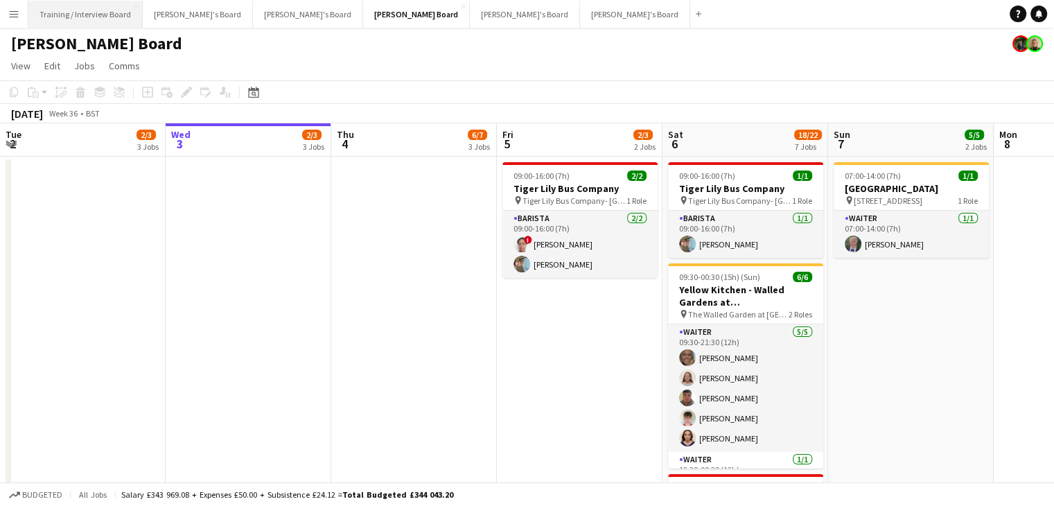
click at [28, 8] on button "Training / Interview Board Close" at bounding box center [85, 14] width 114 height 27
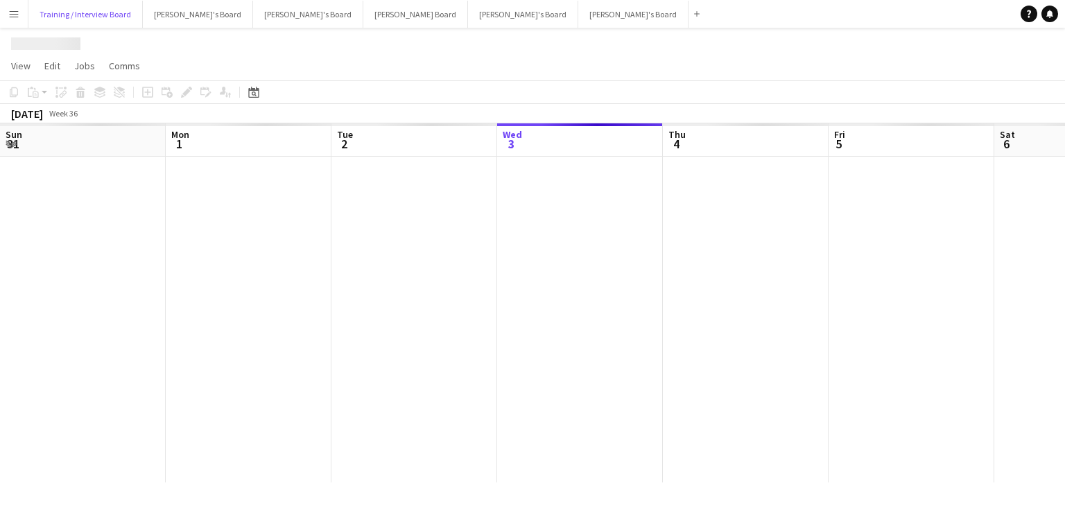
scroll to position [0, 331]
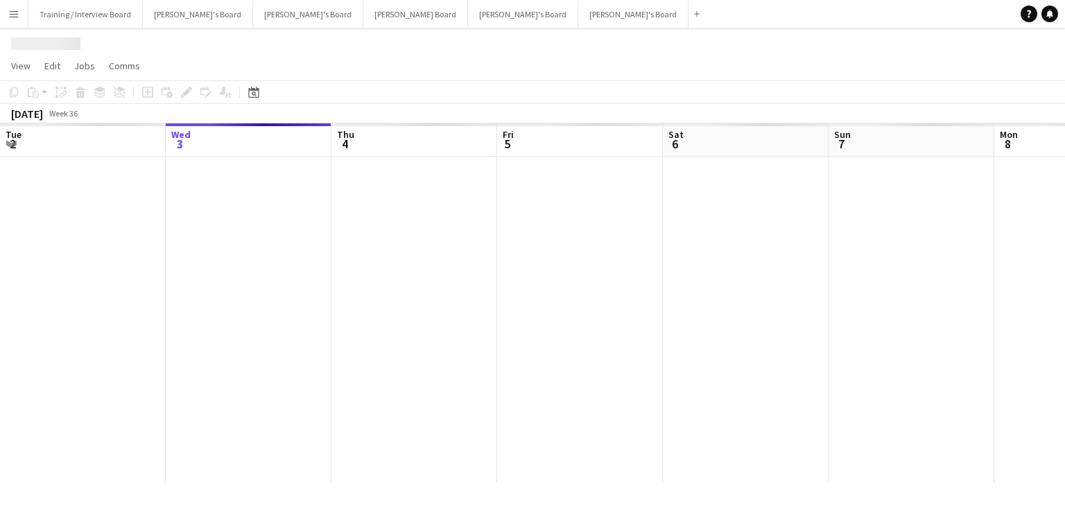
click at [19, 9] on button "Menu" at bounding box center [14, 14] width 28 height 28
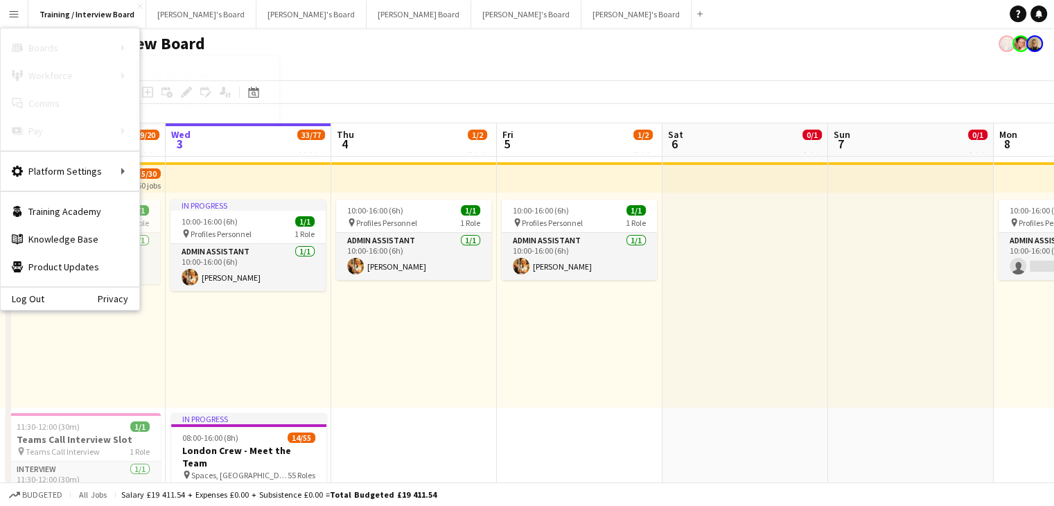
click at [225, 77] on link "My Workforce" at bounding box center [209, 76] width 139 height 28
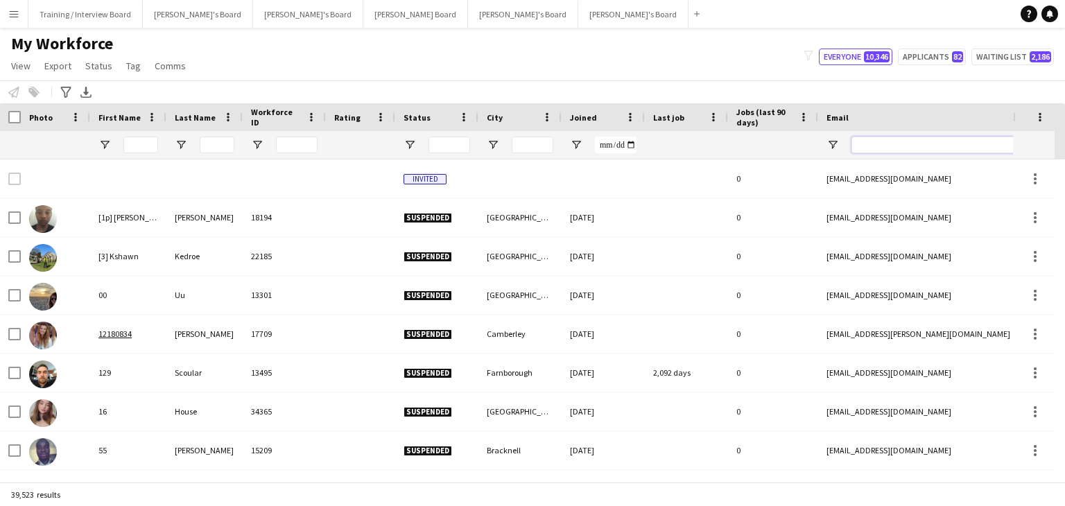
click at [901, 145] on input "Email Filter Input" at bounding box center [969, 145] width 236 height 17
paste input "**********"
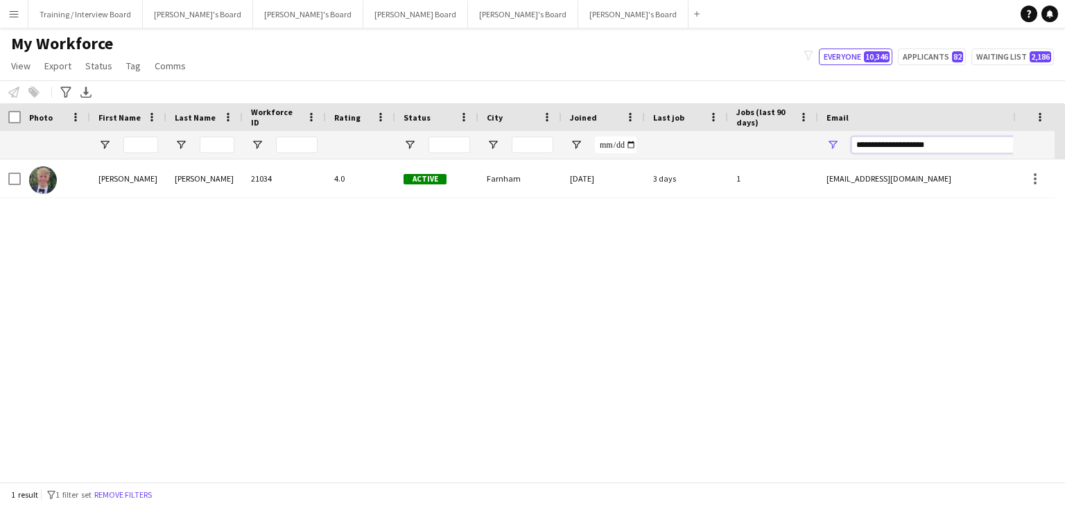
type input "**********"
click at [524, 184] on div "Farnham" at bounding box center [519, 178] width 83 height 38
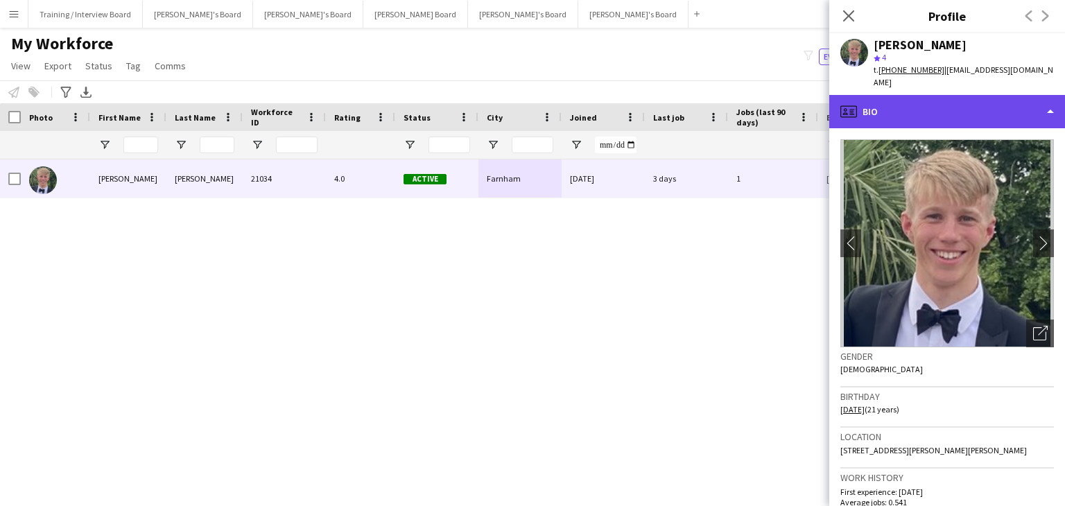
click at [901, 102] on div "profile Bio" at bounding box center [947, 111] width 236 height 33
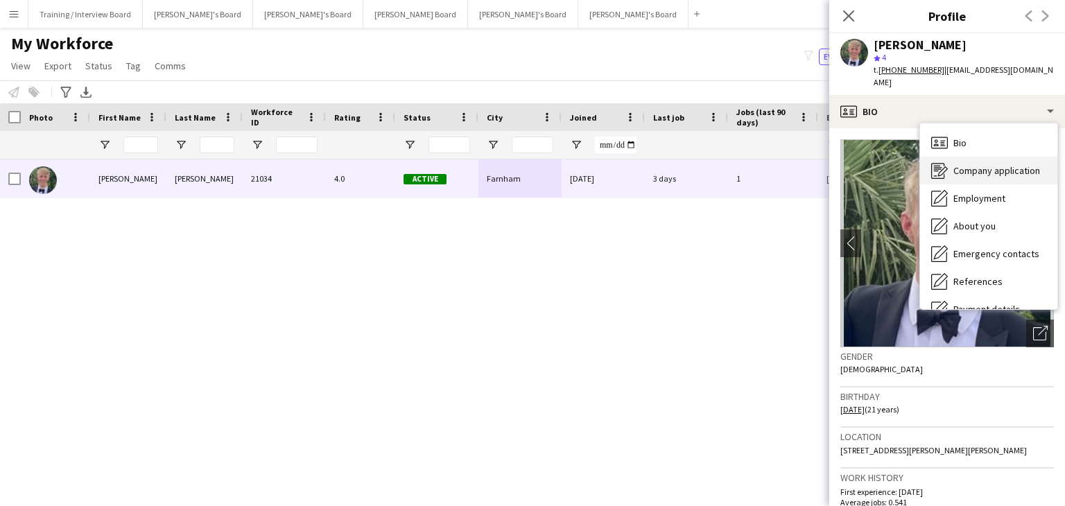
click at [976, 164] on span "Company application" at bounding box center [996, 170] width 87 height 12
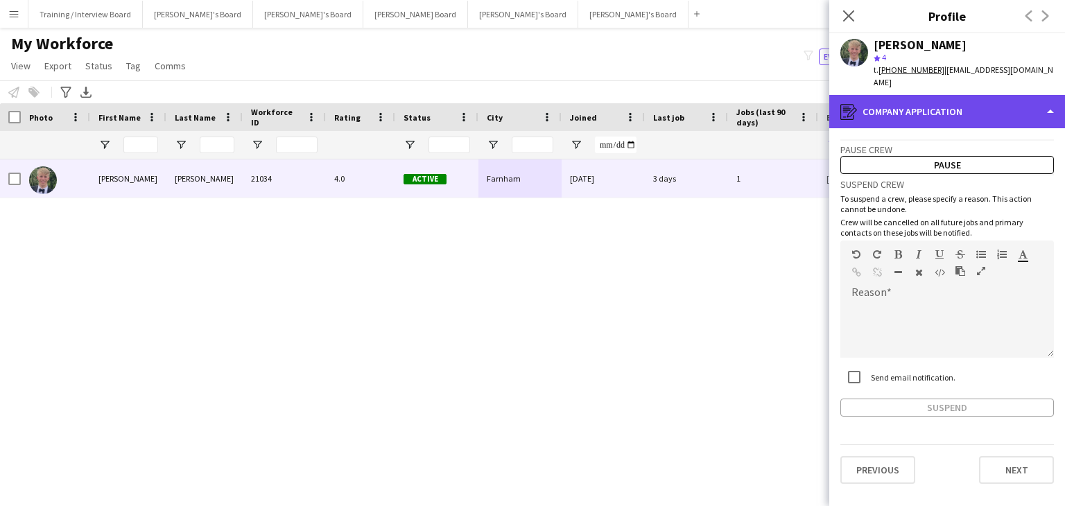
click at [962, 103] on div "register Company application" at bounding box center [947, 111] width 236 height 33
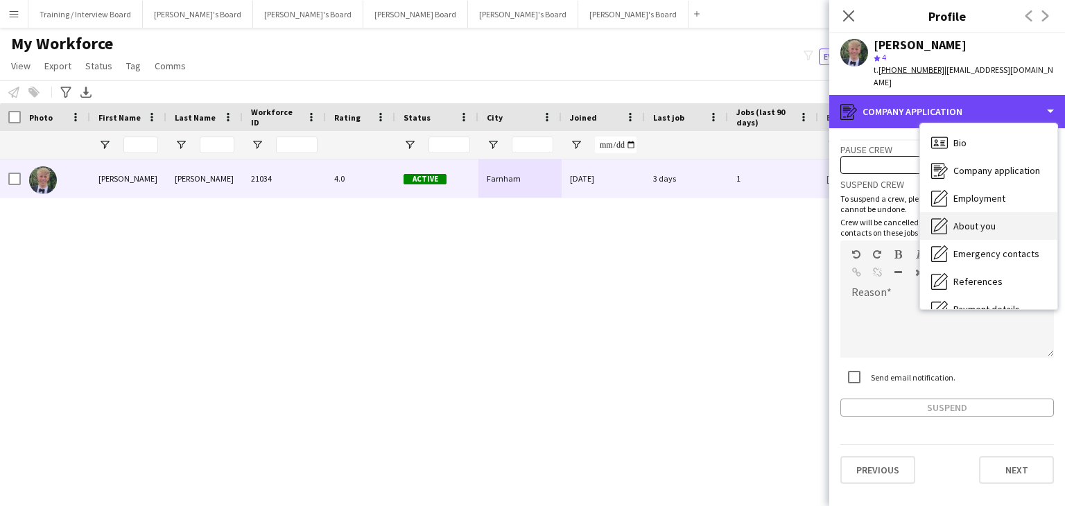
scroll to position [69, 0]
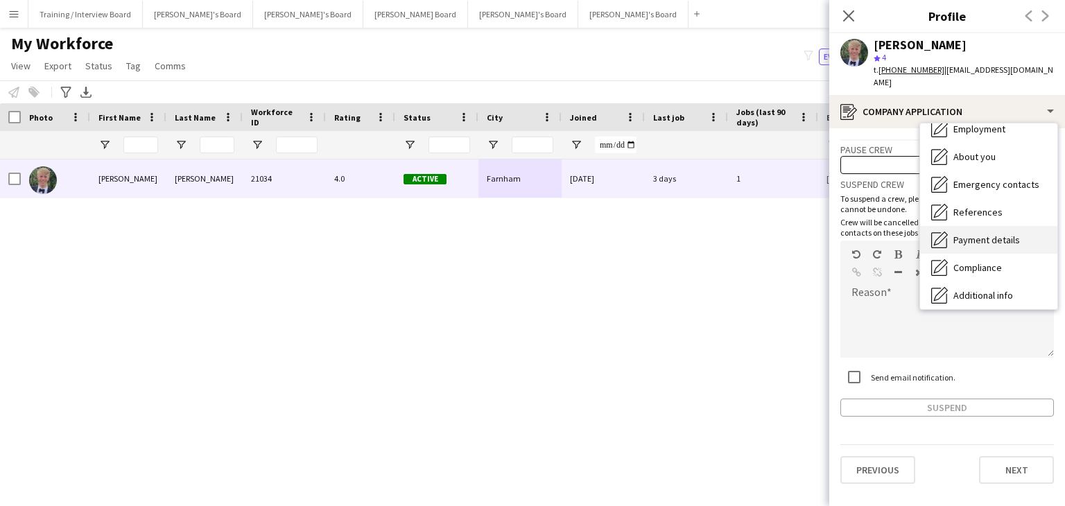
click at [976, 234] on span "Payment details" at bounding box center [986, 240] width 67 height 12
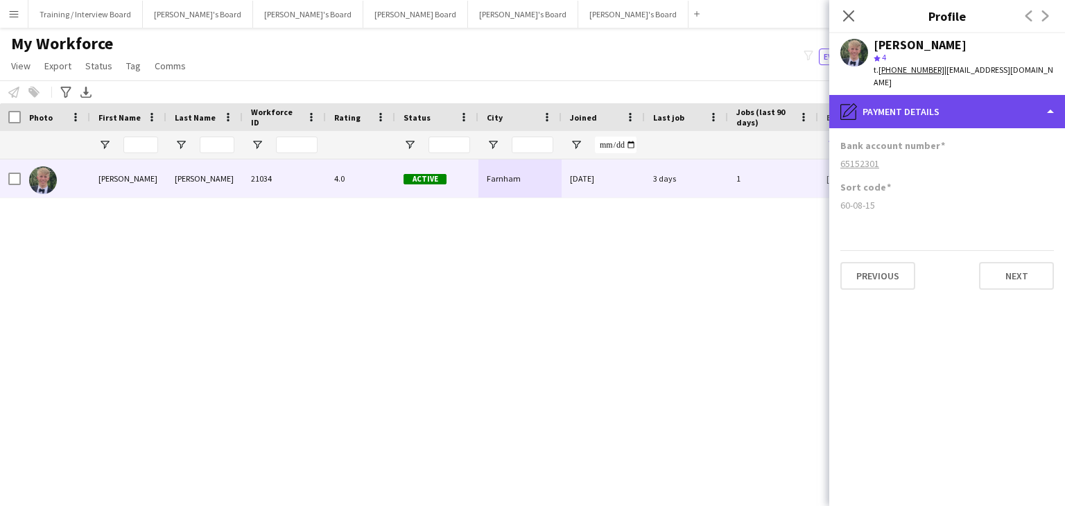
click at [946, 95] on div "pencil4 Payment details" at bounding box center [947, 111] width 236 height 33
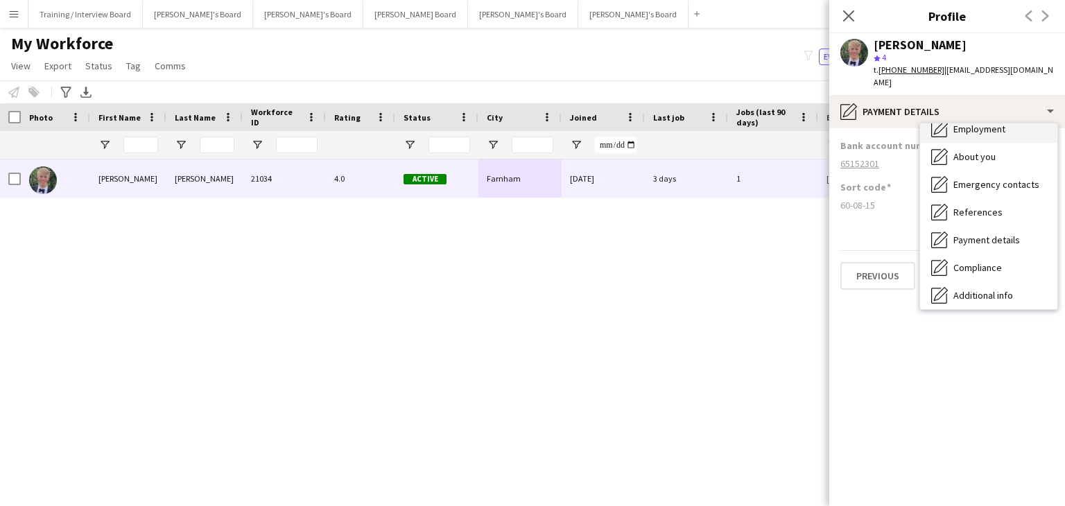
click at [993, 123] on span "Employment" at bounding box center [979, 129] width 52 height 12
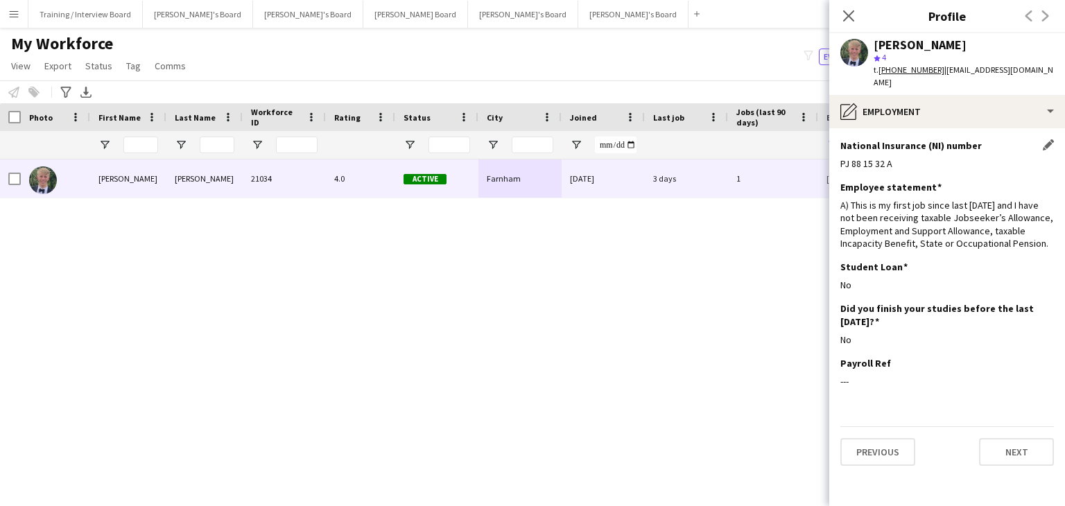
drag, startPoint x: 898, startPoint y: 155, endPoint x: 843, endPoint y: 153, distance: 55.5
click at [839, 155] on app-section-data-types "National Insurance (NI) number Edit this field PJ 88 15 32 A Employee statement…" at bounding box center [947, 317] width 236 height 378
copy div "PJ 88 15 32 A"
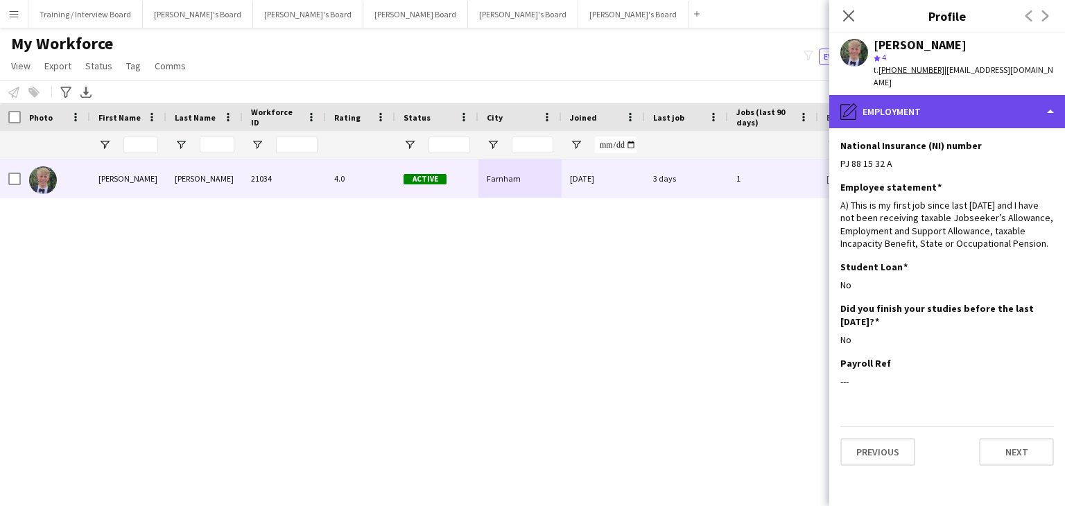
click at [927, 101] on div "pencil4 Employment" at bounding box center [947, 111] width 236 height 33
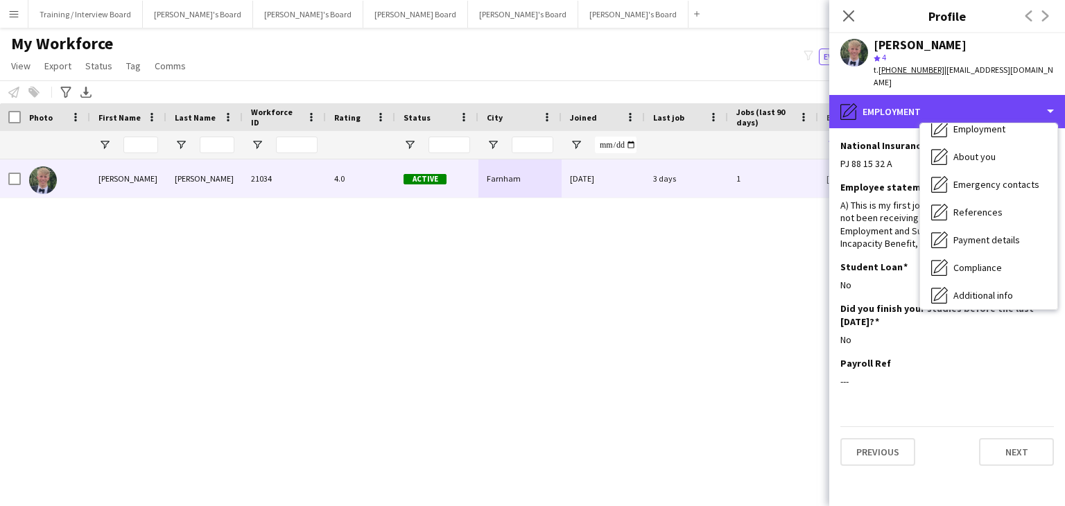
scroll to position [186, 0]
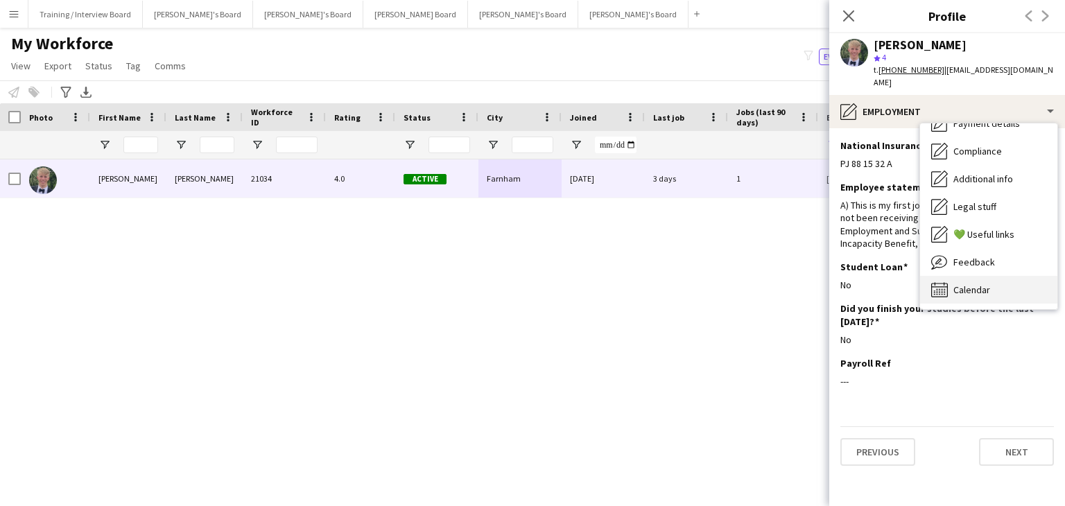
click at [987, 284] on span "Calendar" at bounding box center [971, 290] width 37 height 12
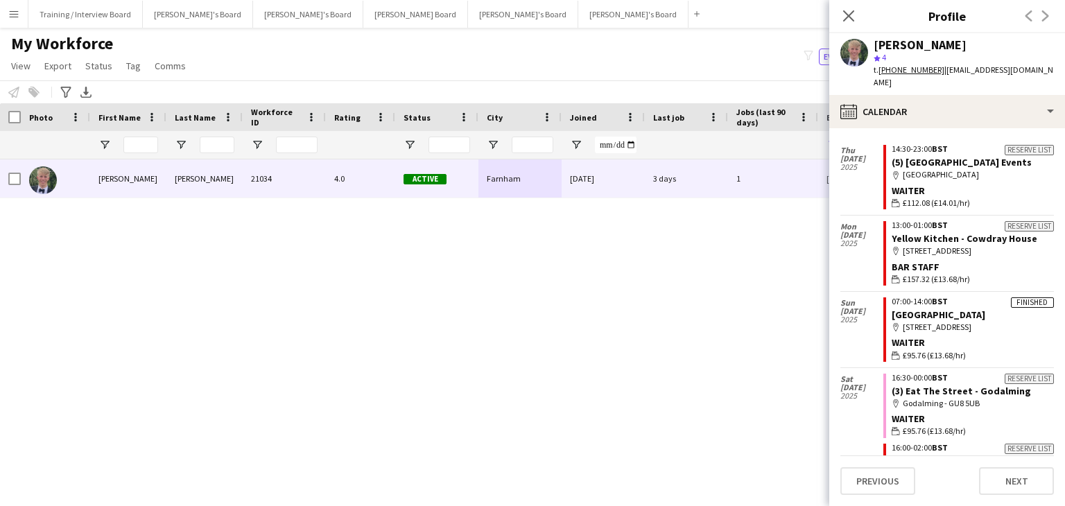
scroll to position [485, 0]
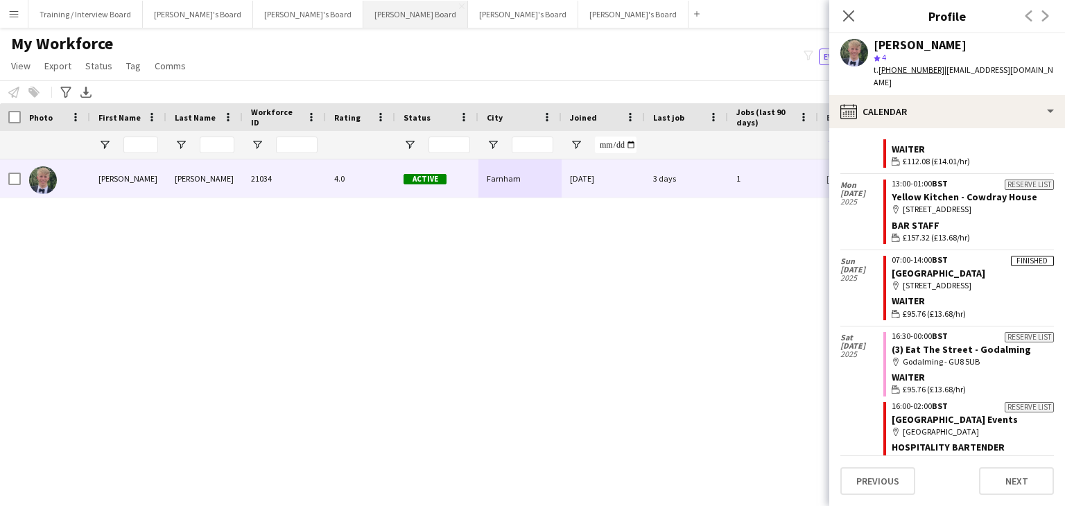
click at [363, 10] on button "[PERSON_NAME] Board Close" at bounding box center [415, 14] width 105 height 27
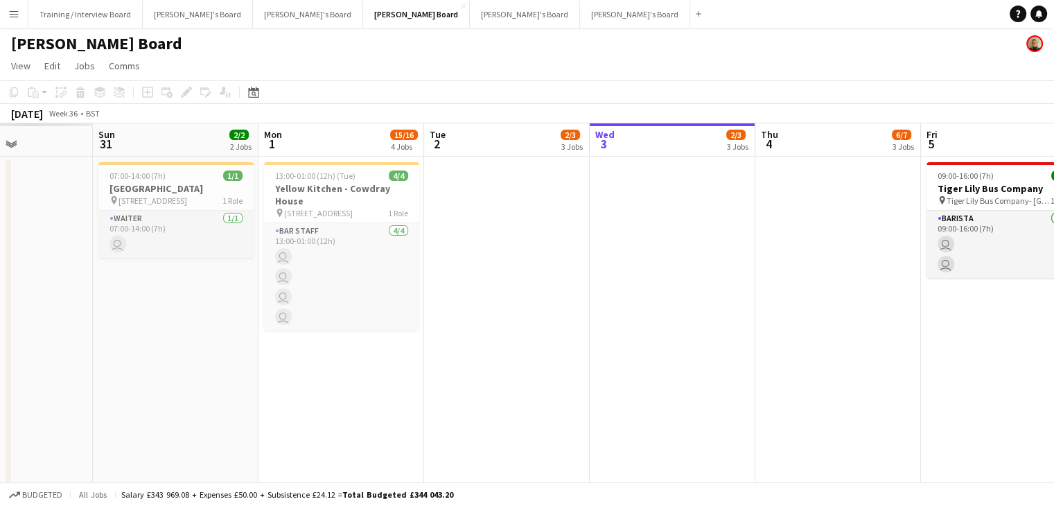
drag, startPoint x: 241, startPoint y: 147, endPoint x: 666, endPoint y: 150, distance: 424.3
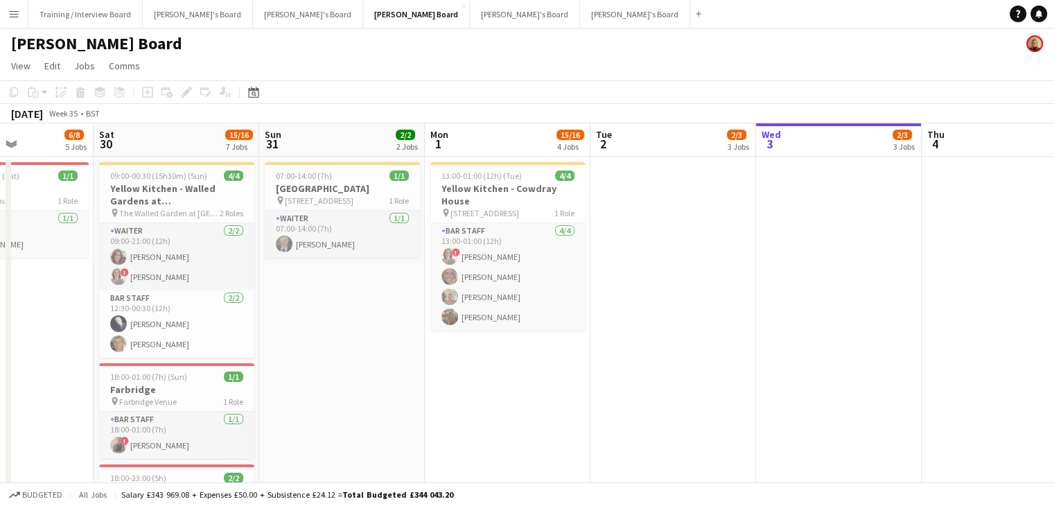
scroll to position [0, 359]
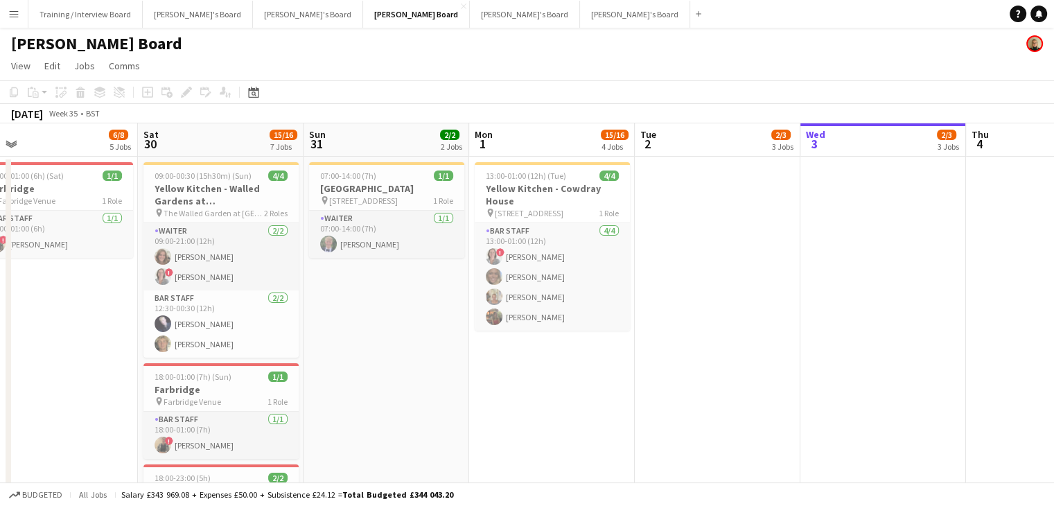
drag, startPoint x: 282, startPoint y: 150, endPoint x: 646, endPoint y: 148, distance: 364.0
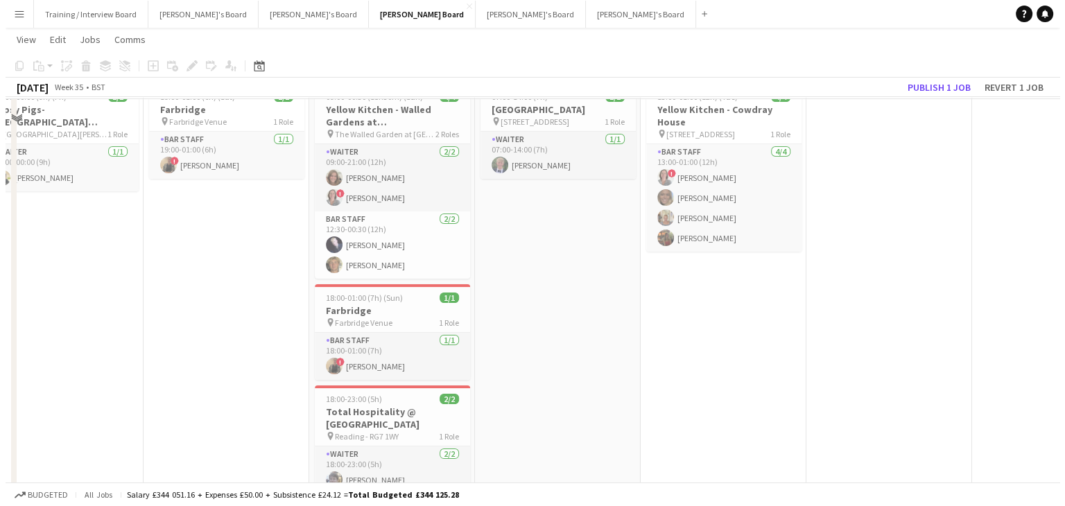
scroll to position [0, 0]
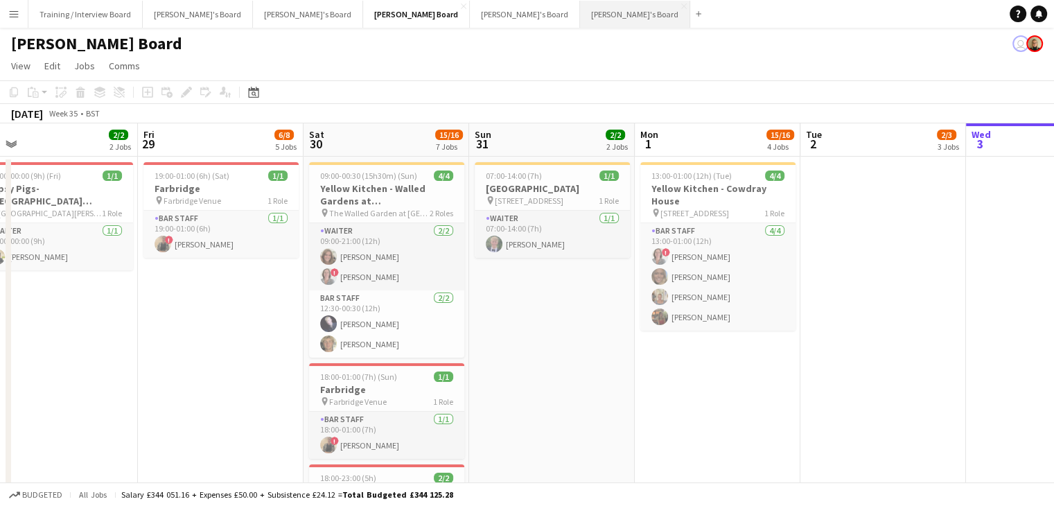
click at [580, 13] on button "[PERSON_NAME]'s Board Close" at bounding box center [635, 14] width 110 height 27
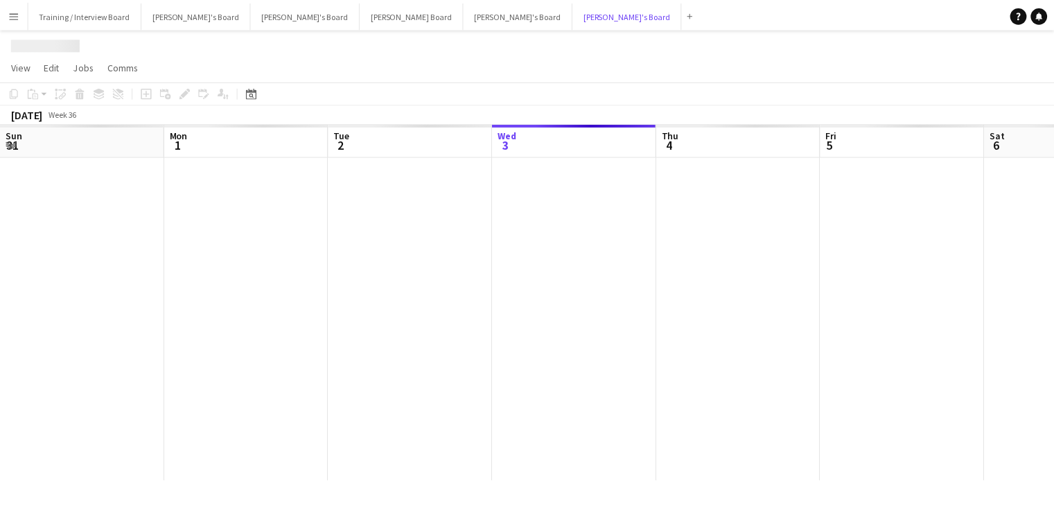
scroll to position [0, 331]
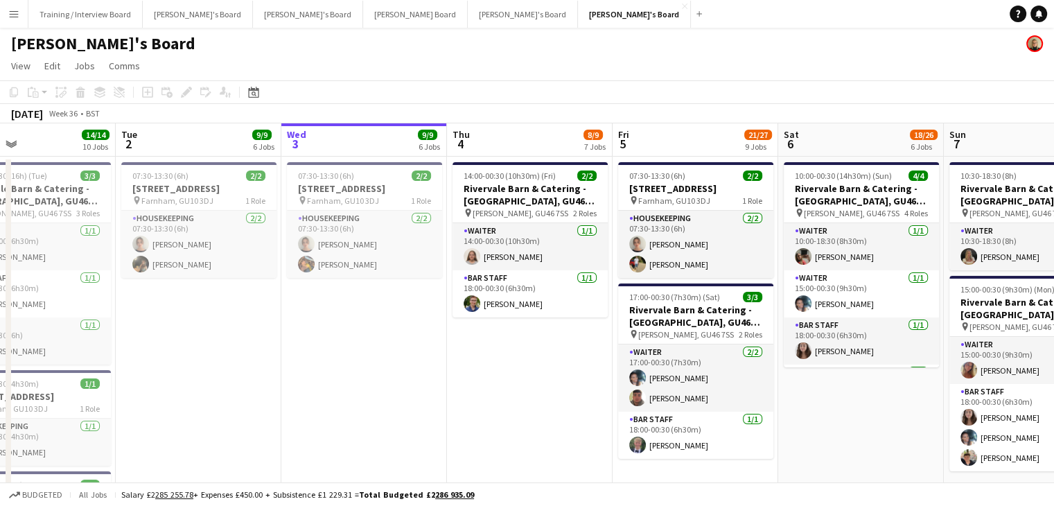
drag, startPoint x: 109, startPoint y: 141, endPoint x: 557, endPoint y: 148, distance: 448.6
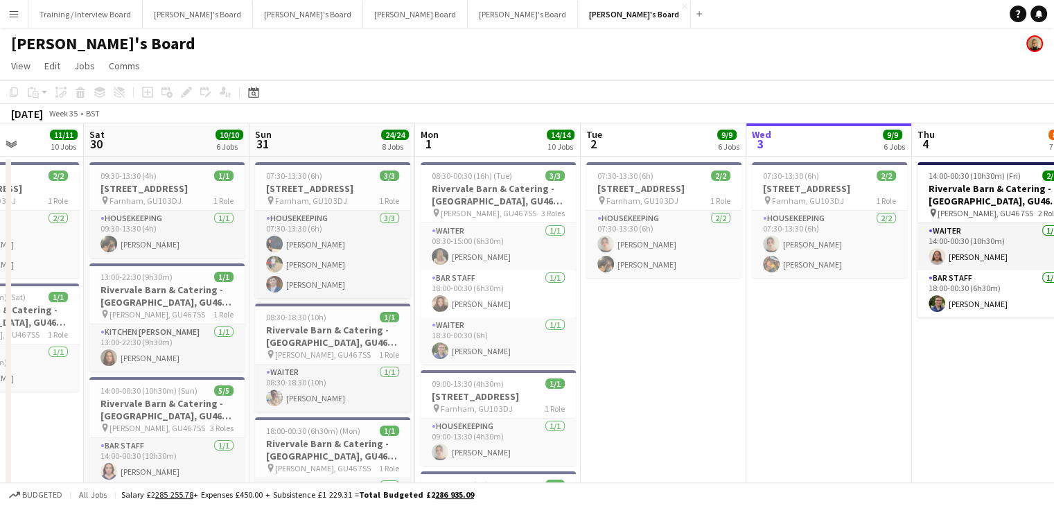
drag, startPoint x: 509, startPoint y: 146, endPoint x: 558, endPoint y: 150, distance: 49.4
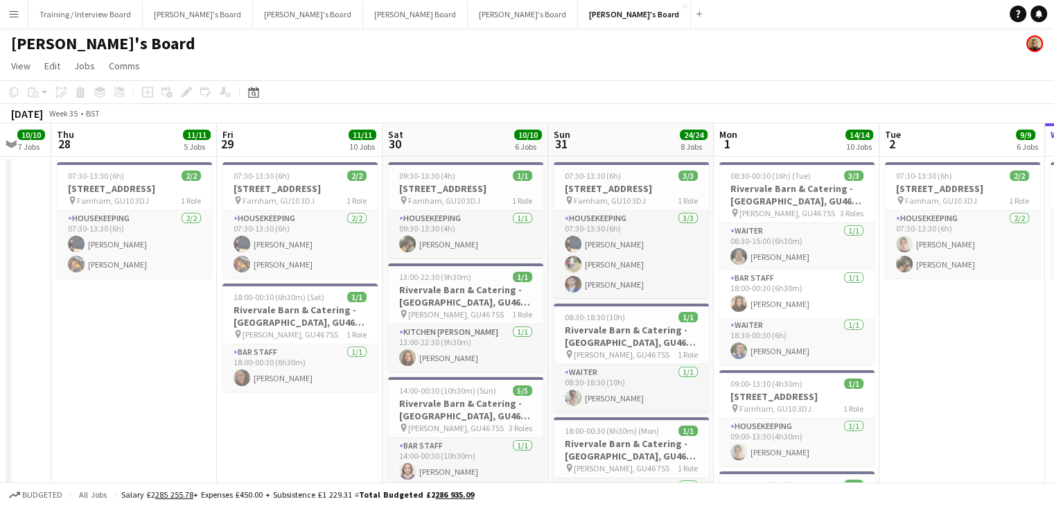
scroll to position [0, 435]
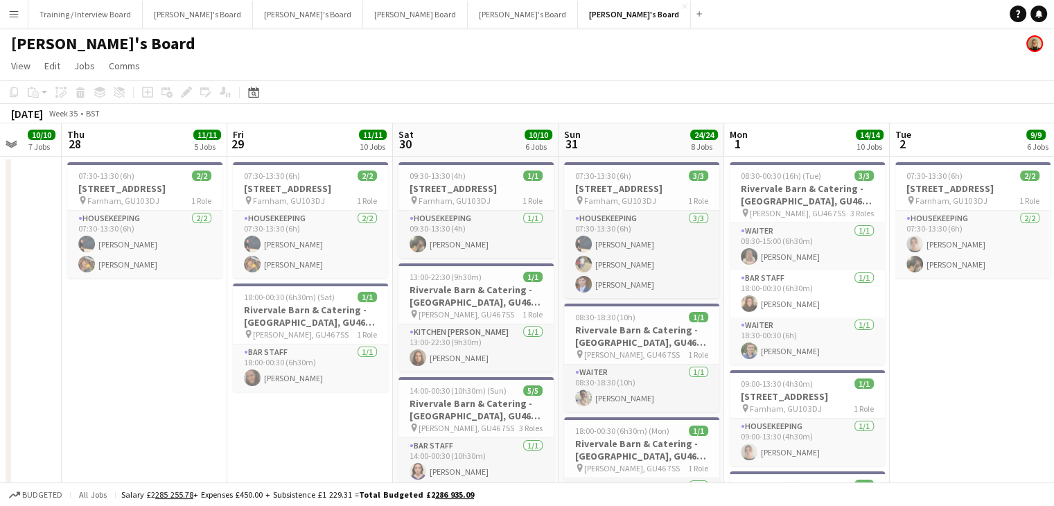
drag, startPoint x: 313, startPoint y: 146, endPoint x: 454, endPoint y: 154, distance: 140.9
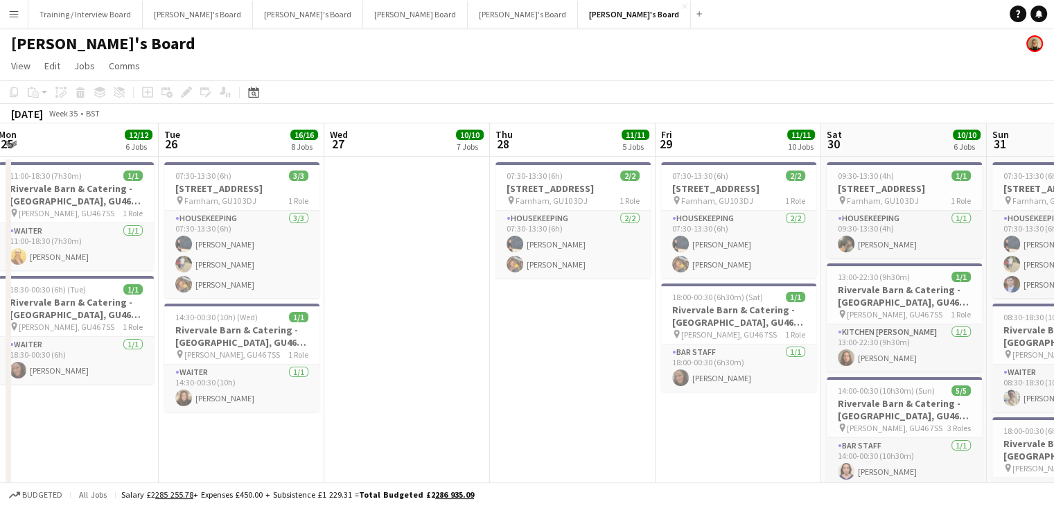
drag, startPoint x: 133, startPoint y: 137, endPoint x: 559, endPoint y: 145, distance: 425.7
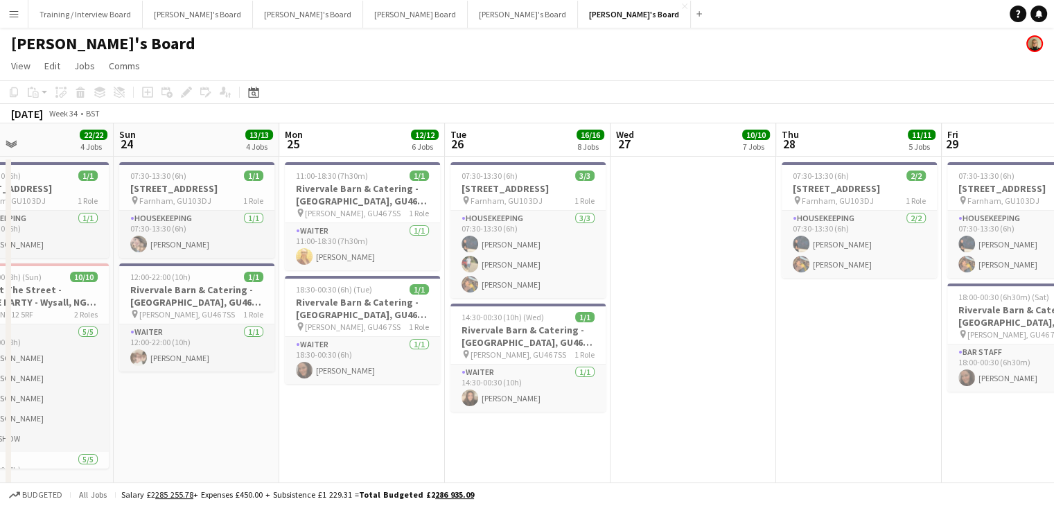
scroll to position [0, 386]
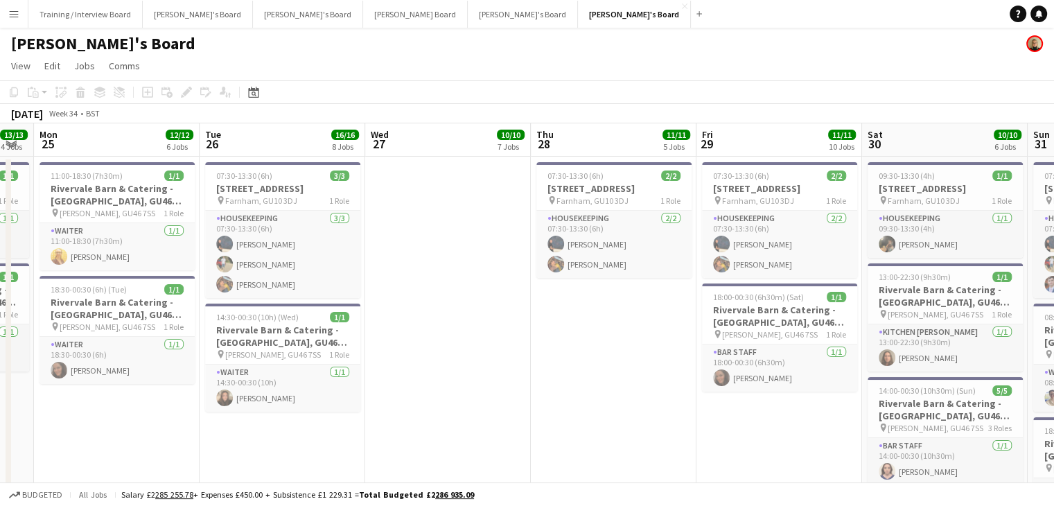
drag, startPoint x: 209, startPoint y: 153, endPoint x: 230, endPoint y: 139, distance: 25.2
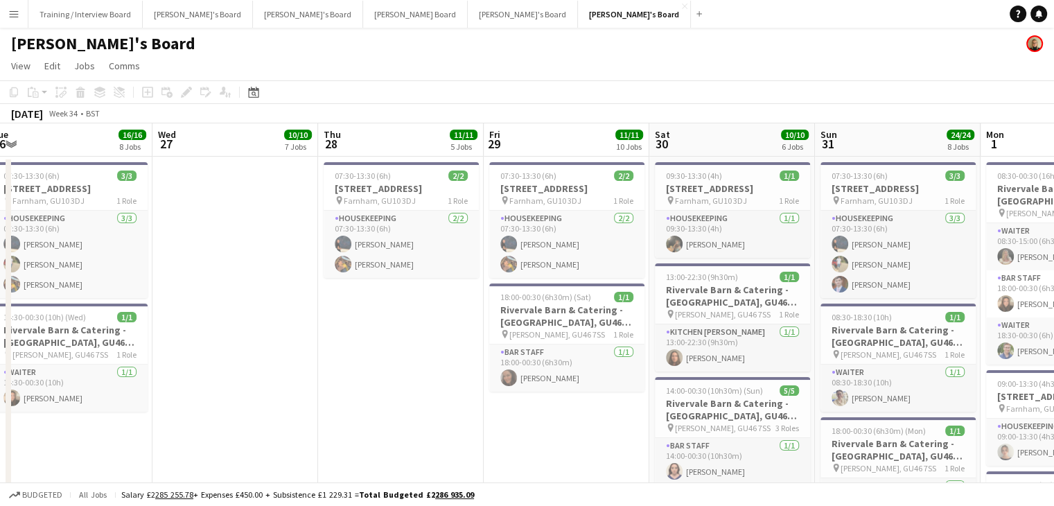
drag, startPoint x: 616, startPoint y: 150, endPoint x: 448, endPoint y: 145, distance: 167.8
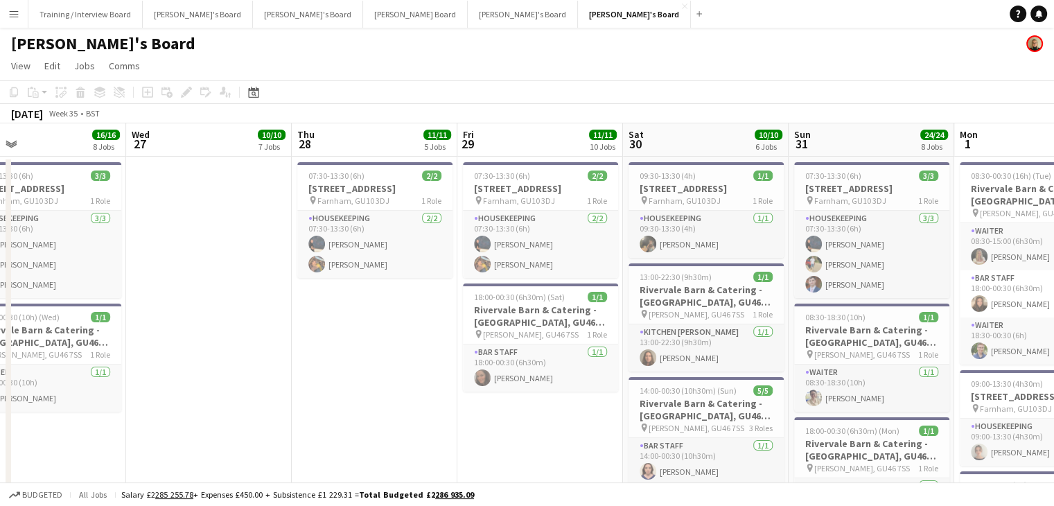
scroll to position [0, 574]
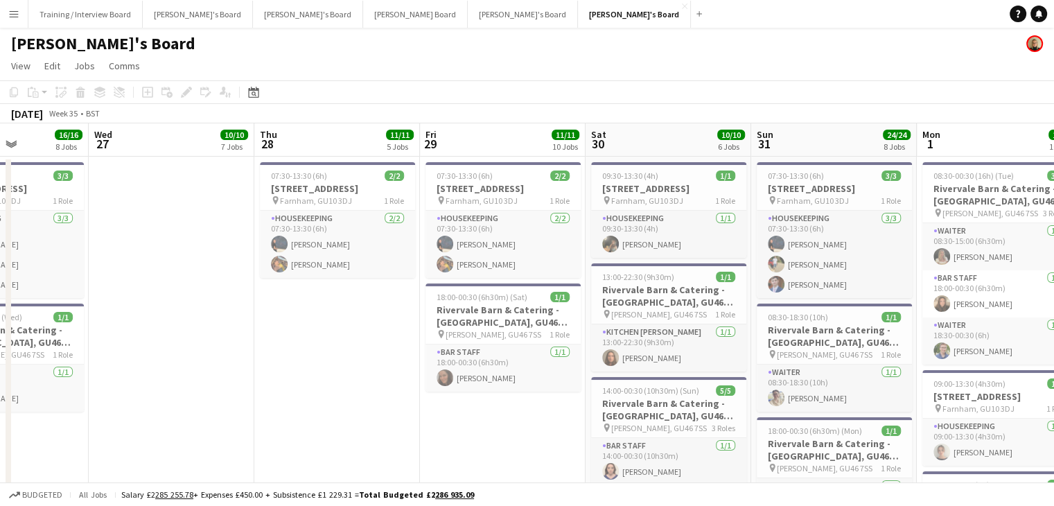
drag, startPoint x: 566, startPoint y: 139, endPoint x: 528, endPoint y: 141, distance: 37.5
click at [494, 383] on app-card-role "BAR STAFF [DATE] 18:00-00:30 (6h30m) [PERSON_NAME]" at bounding box center [503, 368] width 155 height 47
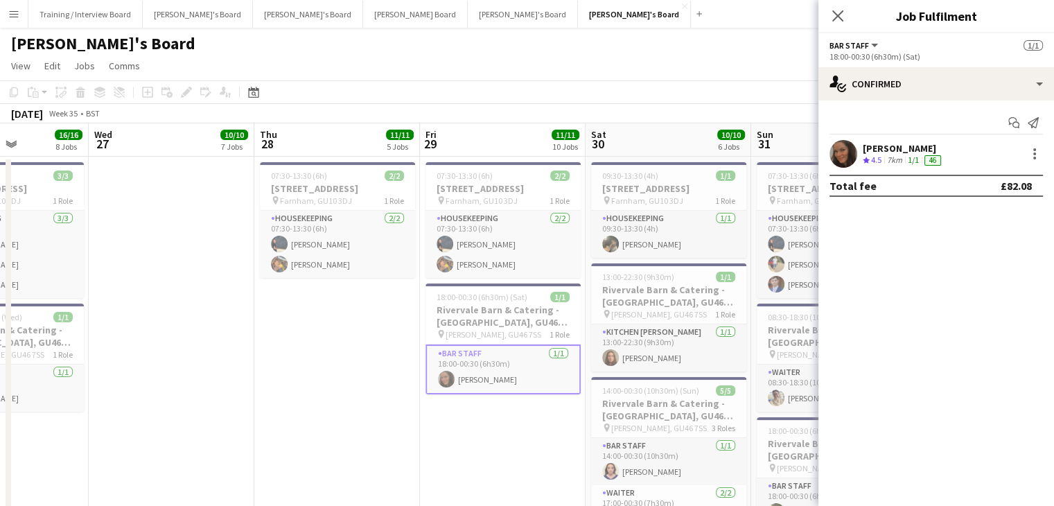
click at [876, 153] on div "[PERSON_NAME]" at bounding box center [903, 148] width 81 height 12
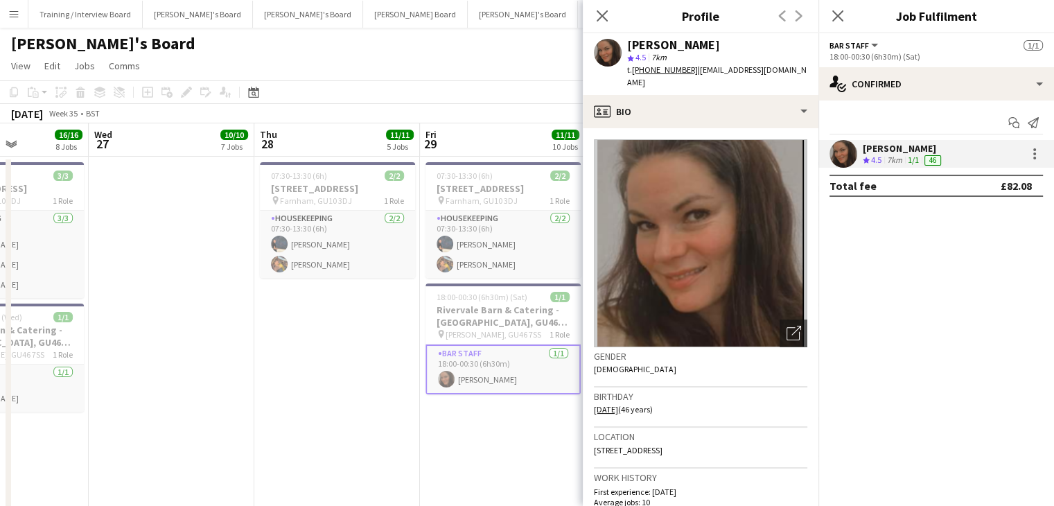
click at [876, 153] on div "[PERSON_NAME]" at bounding box center [903, 148] width 81 height 12
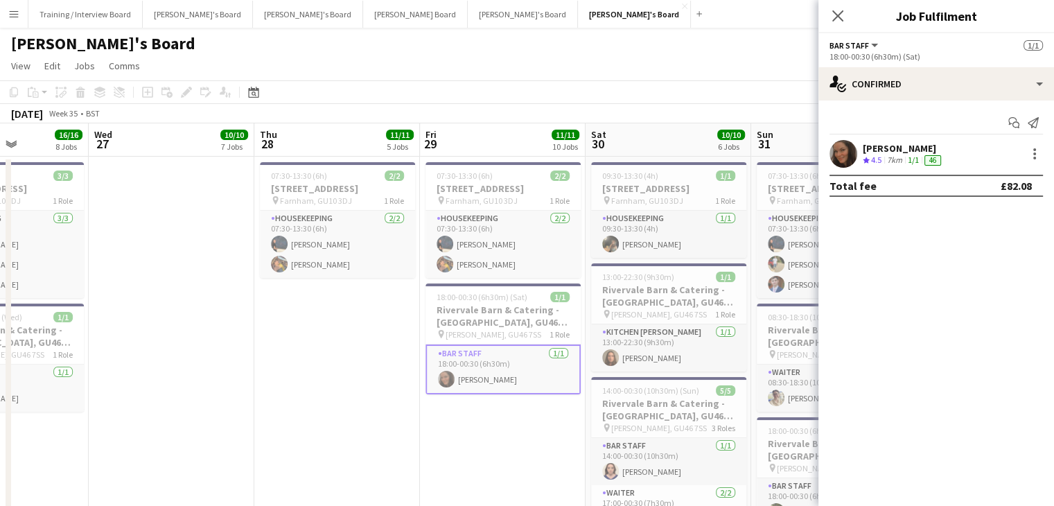
click at [667, 65] on app-page-menu "View Day view expanded Day view collapsed Month view Date picker Jump to [DATE]…" at bounding box center [527, 67] width 1054 height 26
